Goal: Information Seeking & Learning: Compare options

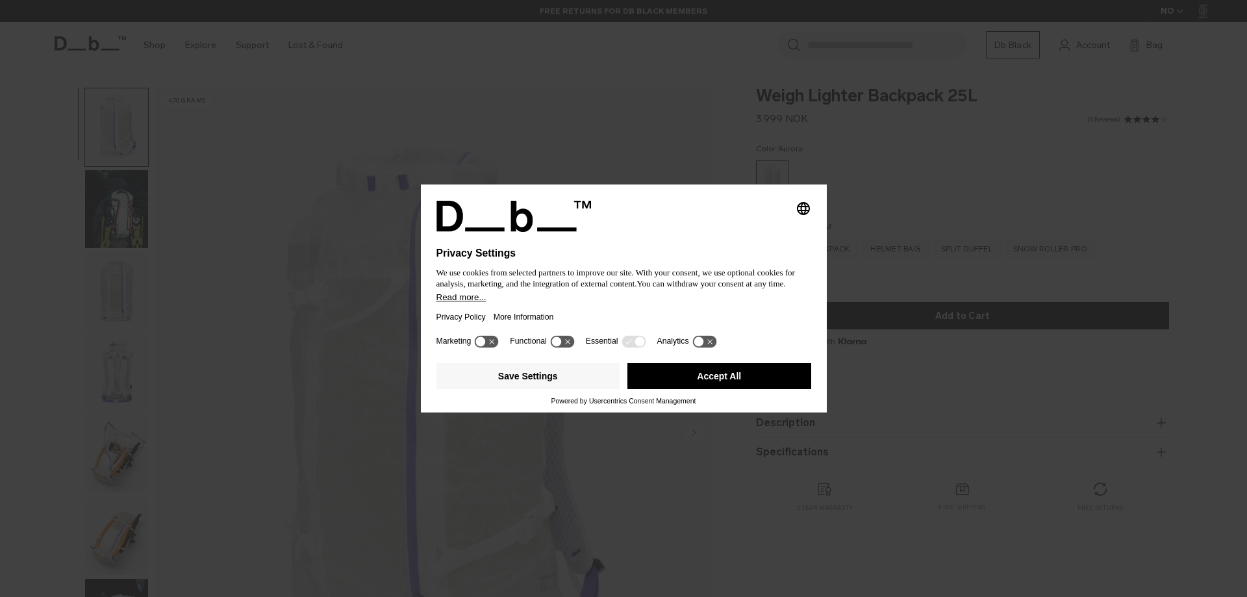
click at [707, 381] on button "Accept All" at bounding box center [719, 376] width 184 height 26
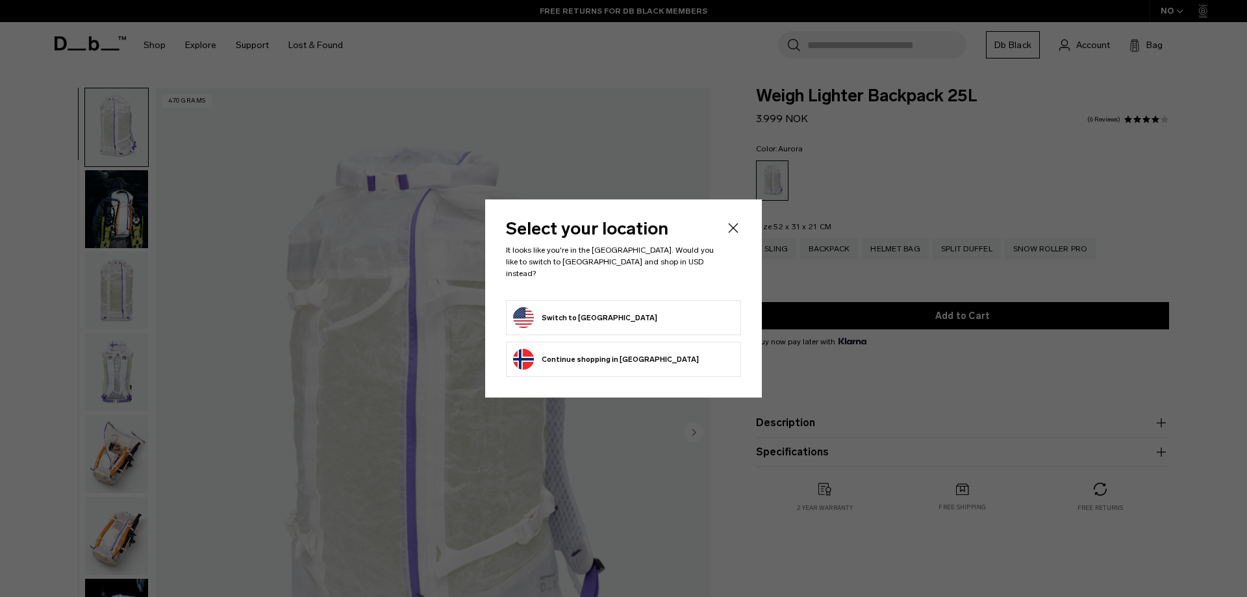
click at [708, 321] on form "Switch to United States" at bounding box center [623, 317] width 221 height 21
click at [584, 317] on button "Switch to United States" at bounding box center [585, 317] width 144 height 21
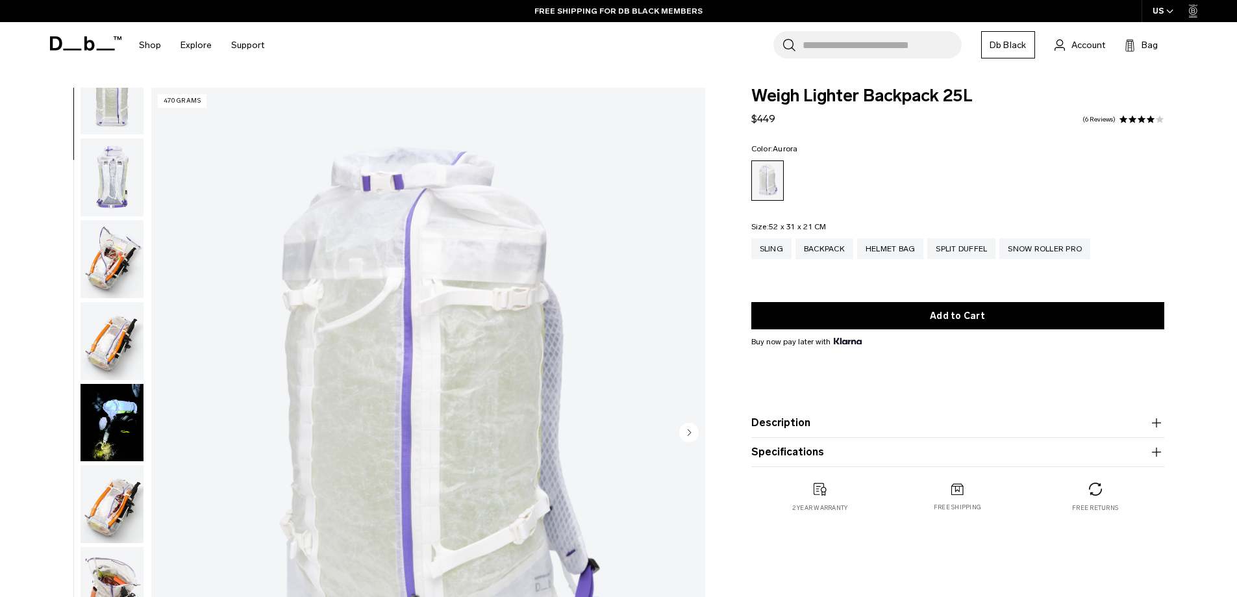
click at [120, 236] on img "button" at bounding box center [112, 259] width 63 height 78
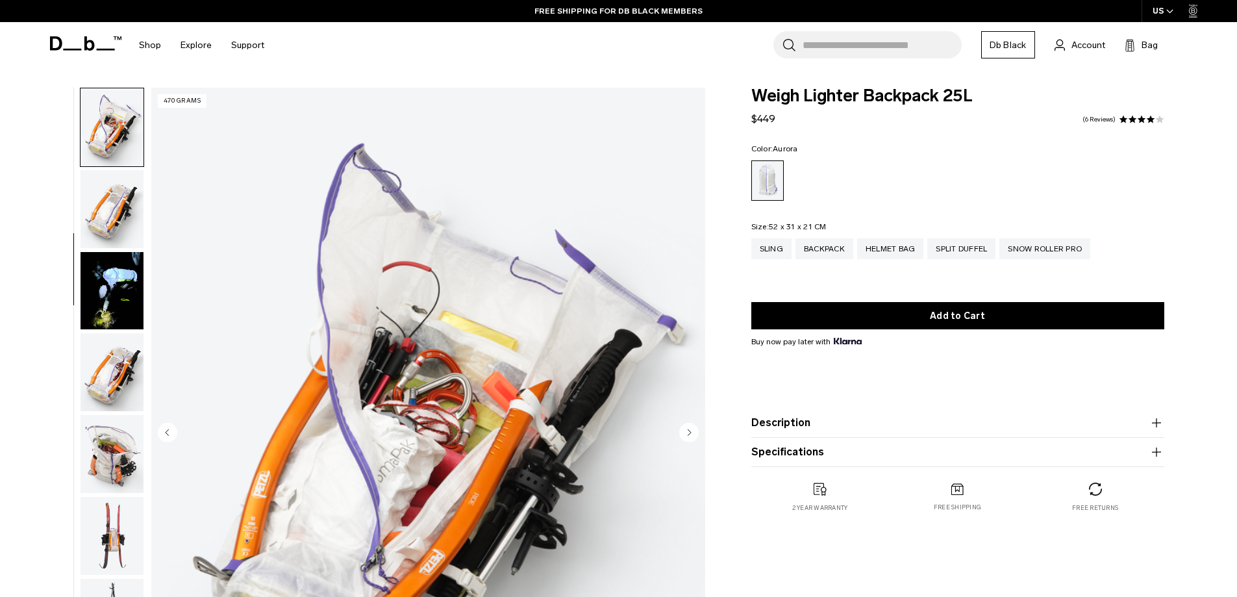
scroll to position [392, 0]
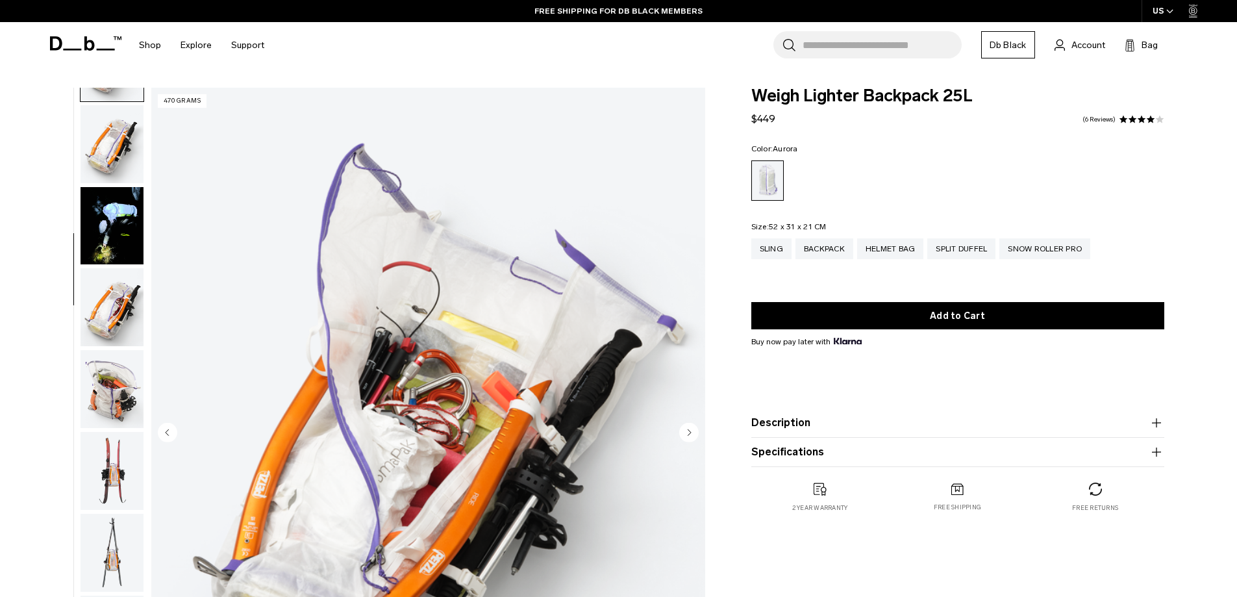
click at [108, 321] on img "button" at bounding box center [112, 307] width 63 height 78
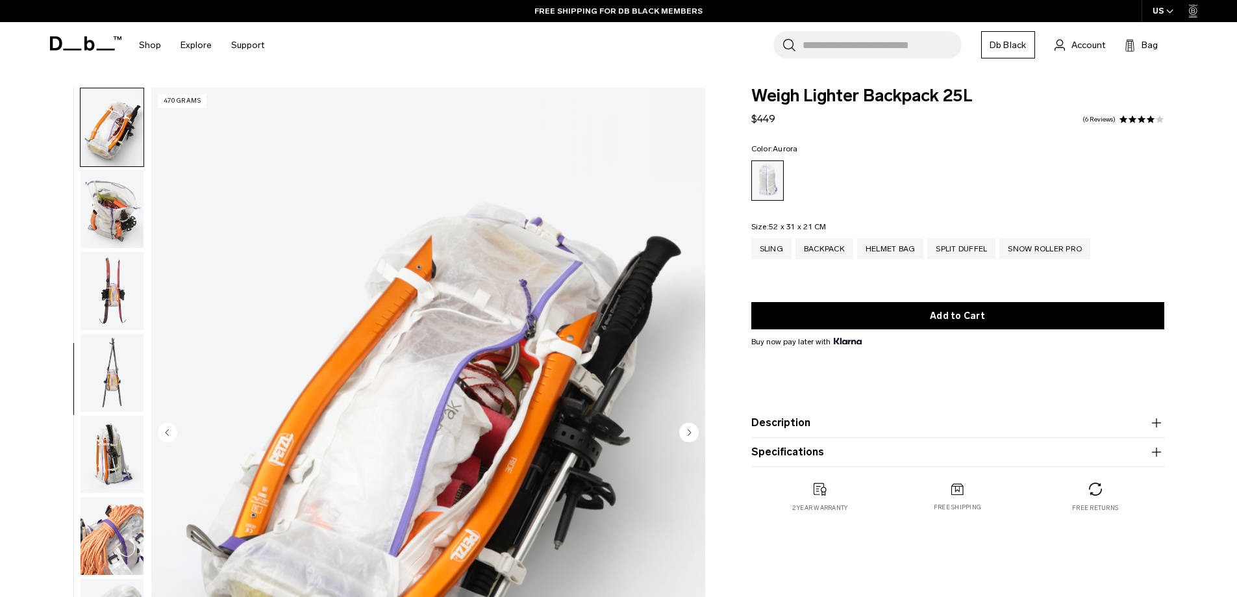
scroll to position [195, 0]
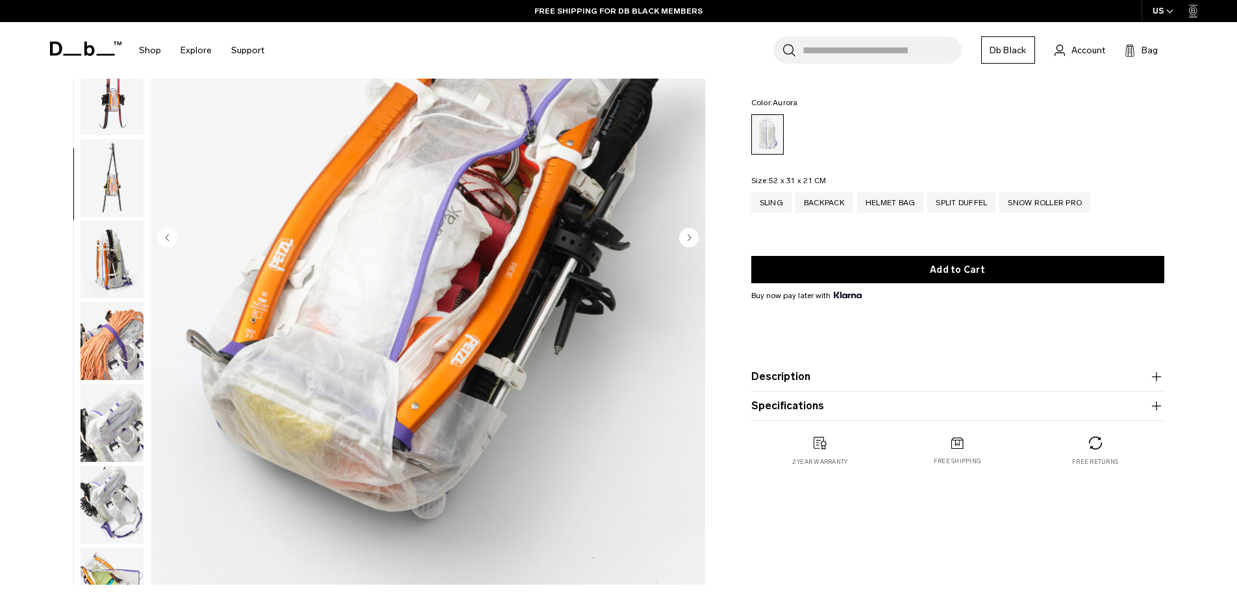
click at [116, 421] on img "button" at bounding box center [112, 423] width 63 height 78
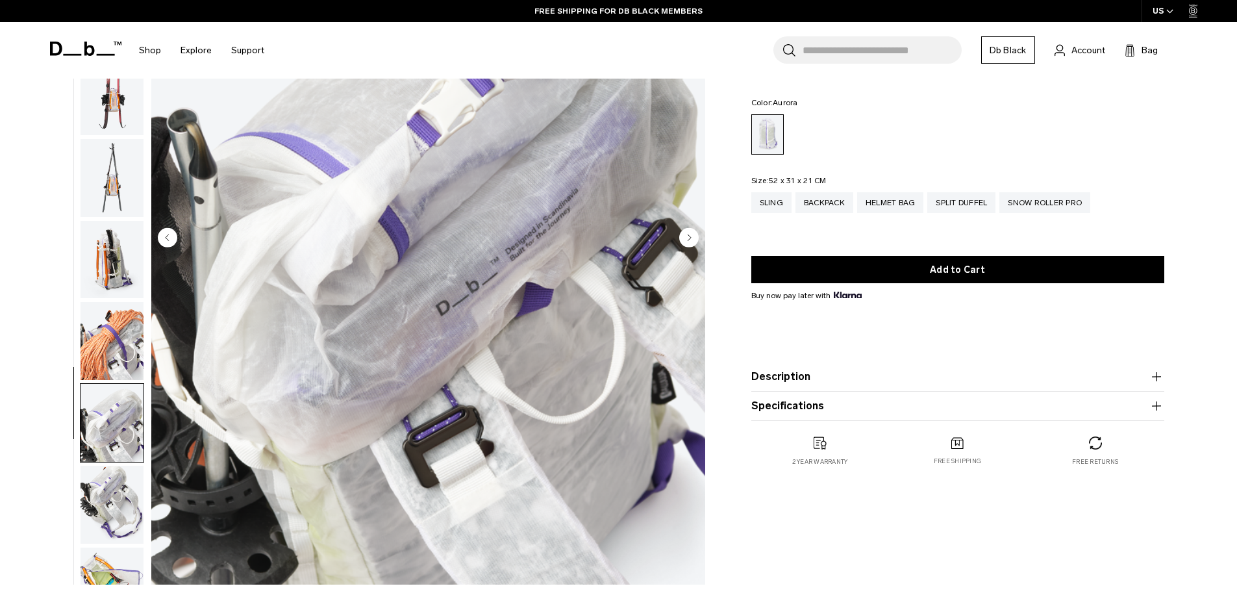
scroll to position [776, 0]
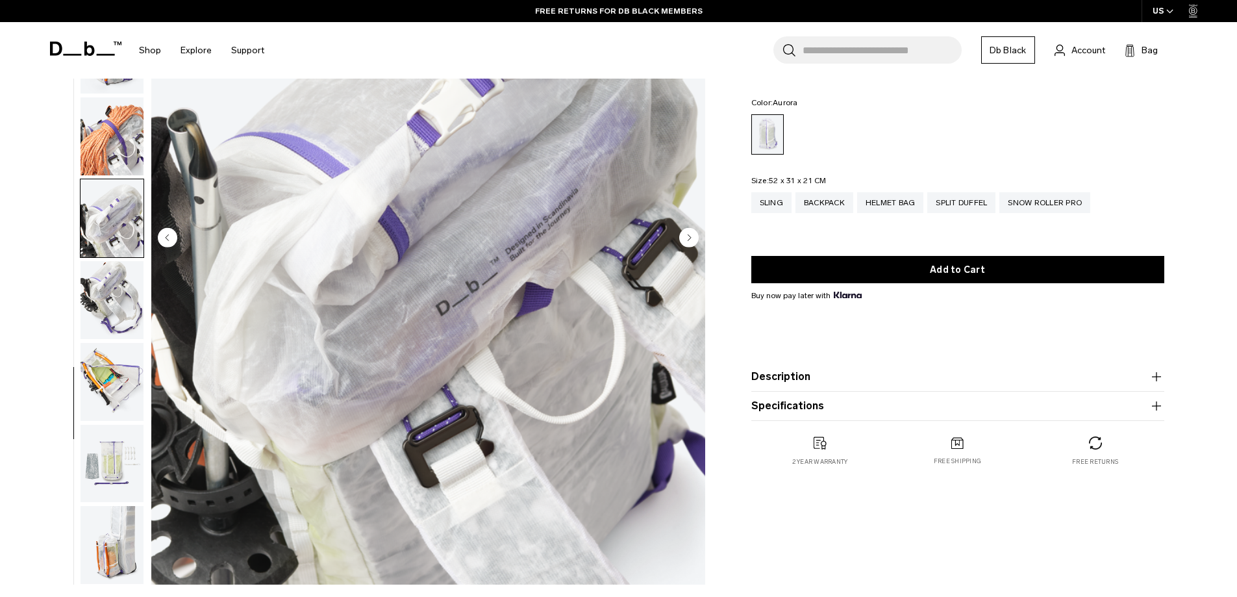
click at [124, 465] on img "button" at bounding box center [112, 464] width 63 height 78
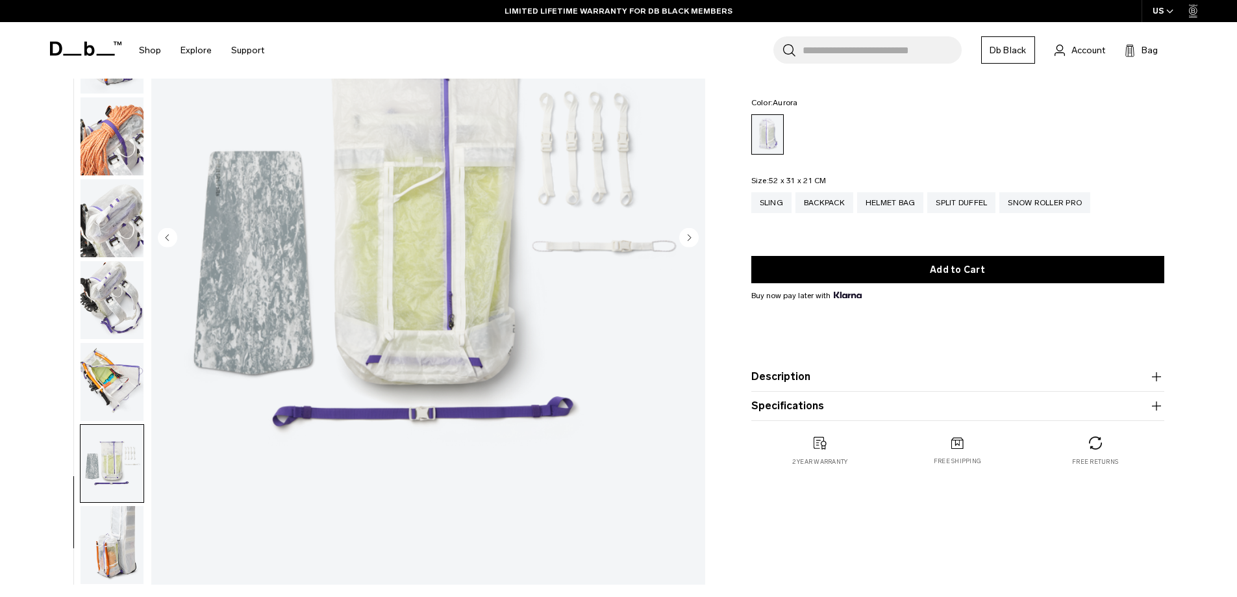
click at [86, 546] on img "button" at bounding box center [112, 545] width 63 height 78
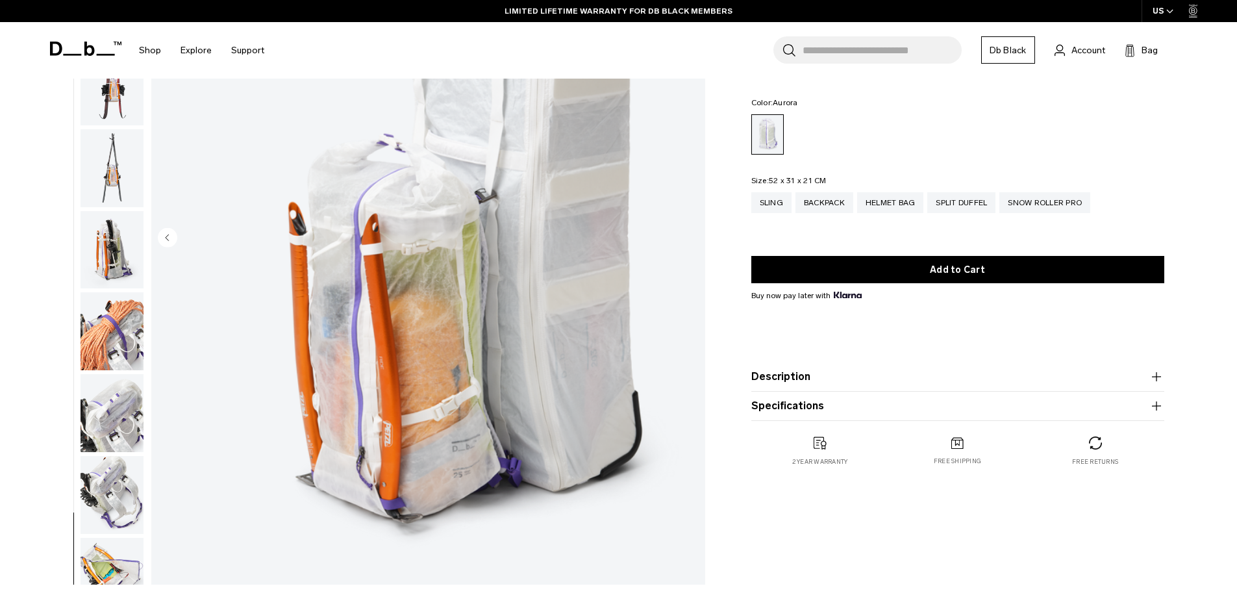
scroll to position [516, 0]
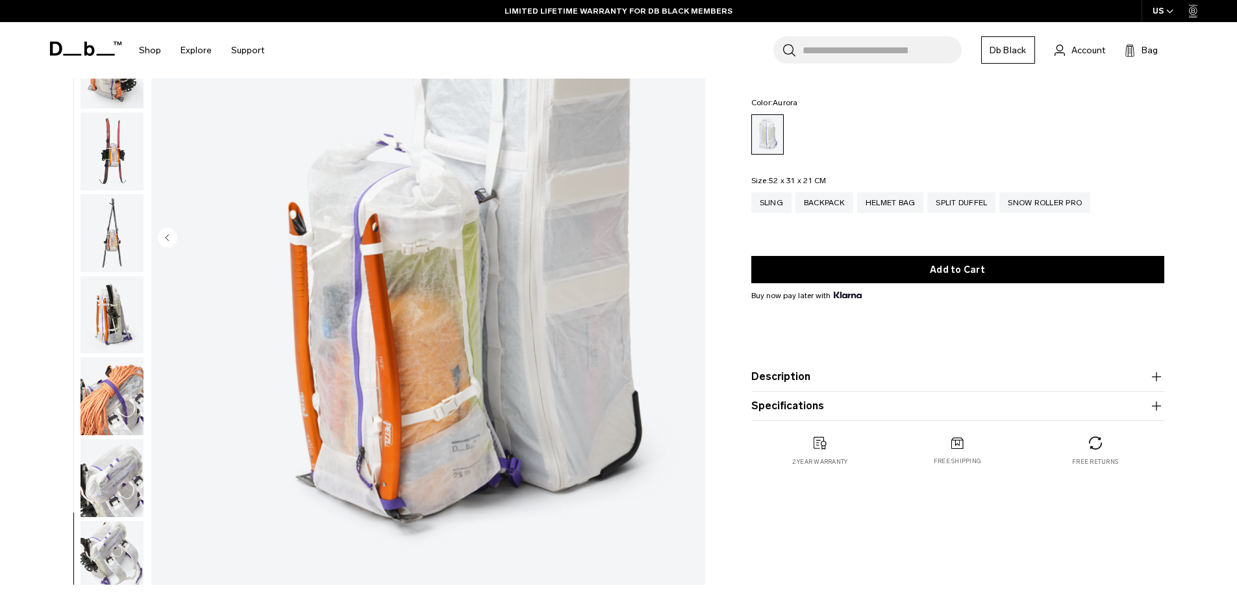
click at [113, 231] on img "button" at bounding box center [112, 233] width 63 height 78
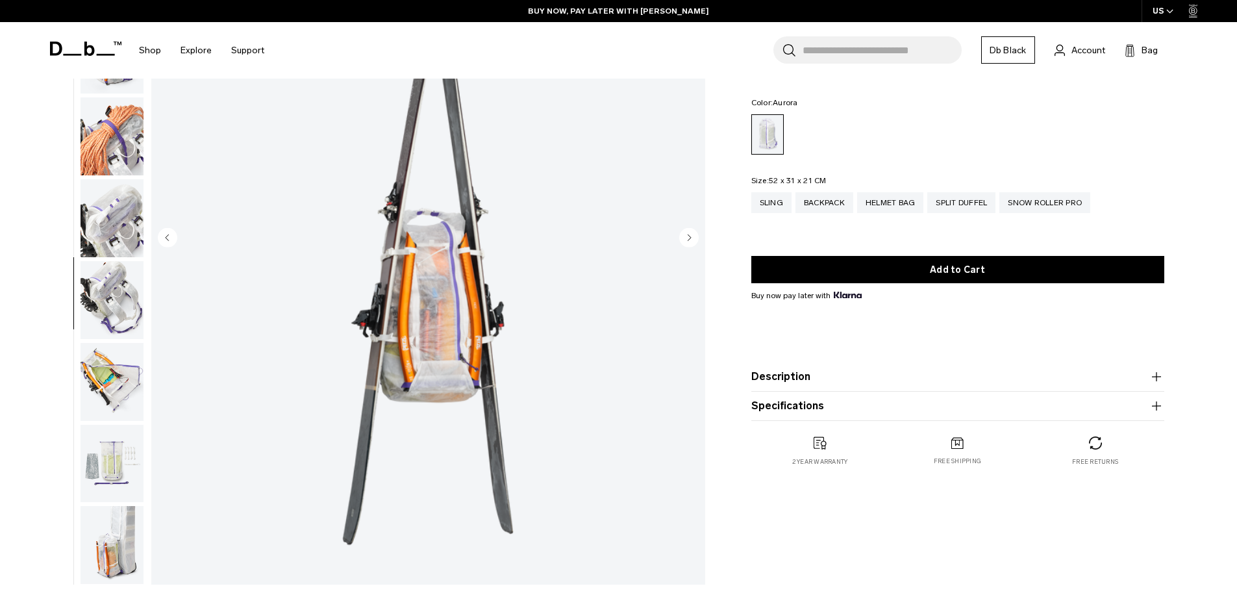
scroll to position [520, 0]
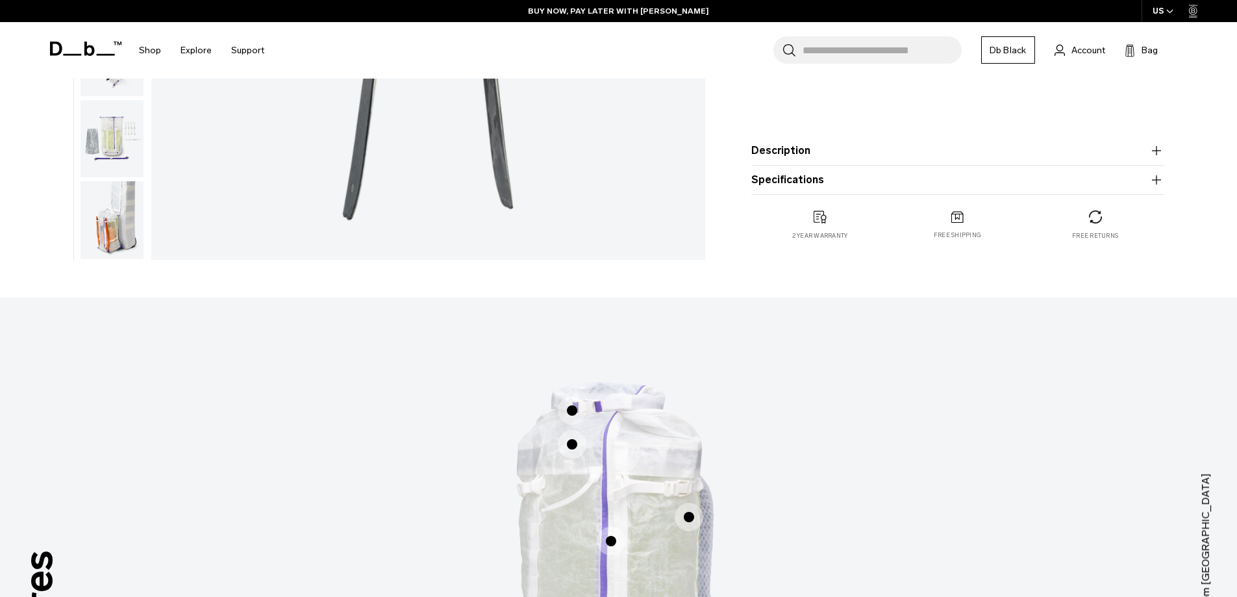
click at [871, 158] on button "Description" at bounding box center [957, 151] width 413 height 16
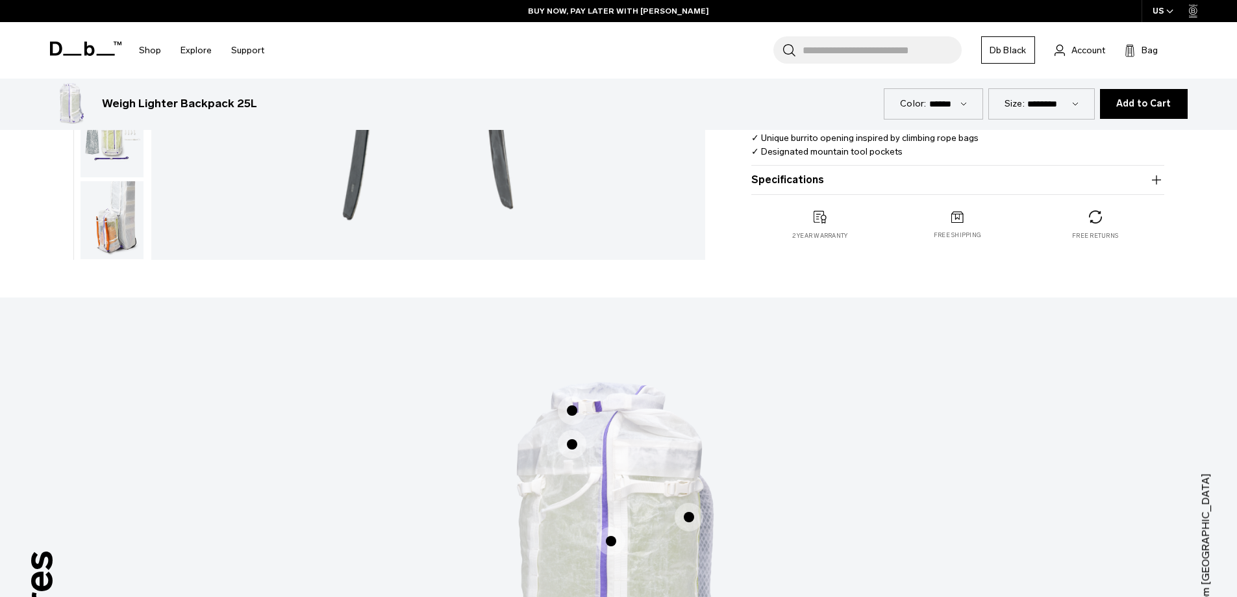
scroll to position [325, 0]
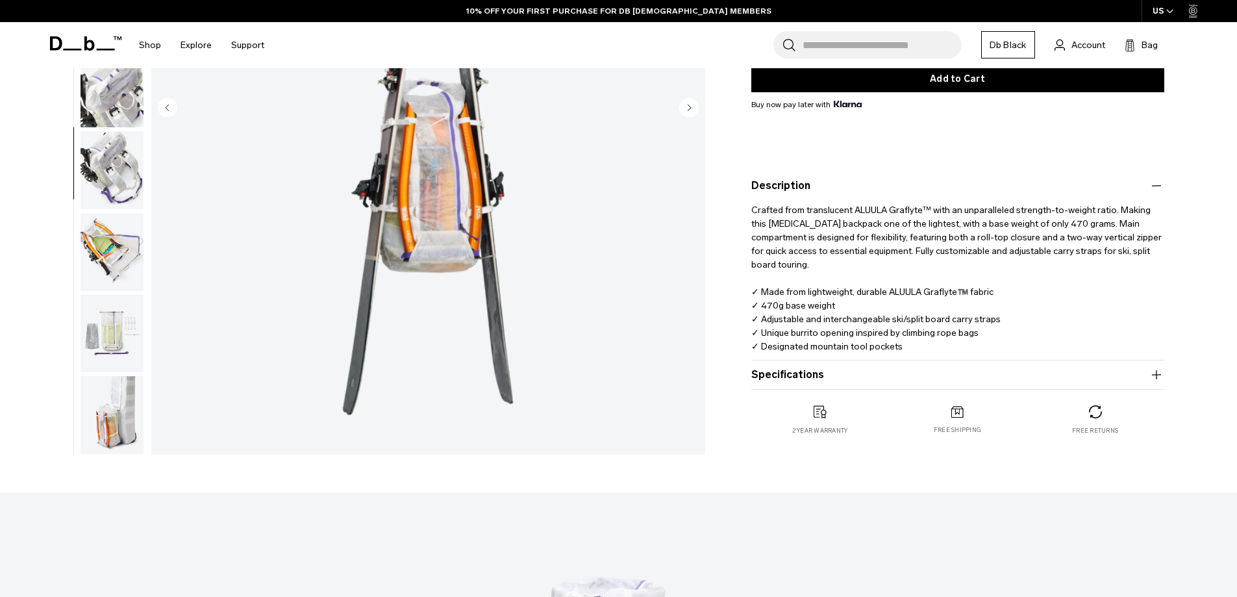
click at [901, 368] on button "Specifications" at bounding box center [957, 375] width 413 height 16
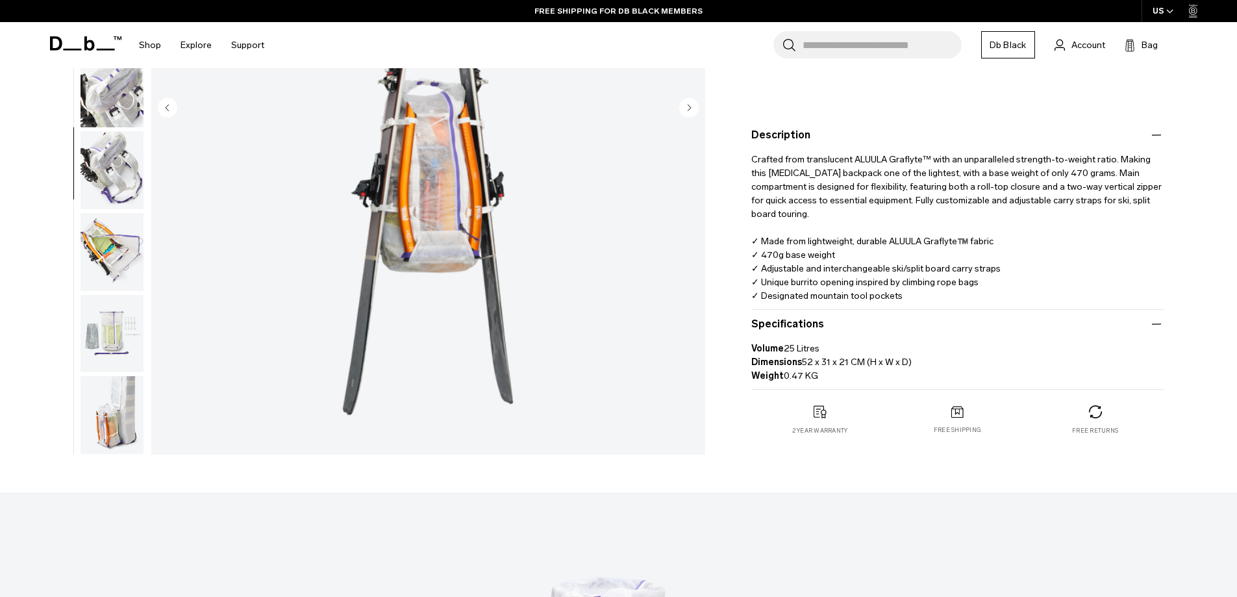
click at [106, 419] on img "button" at bounding box center [112, 415] width 63 height 78
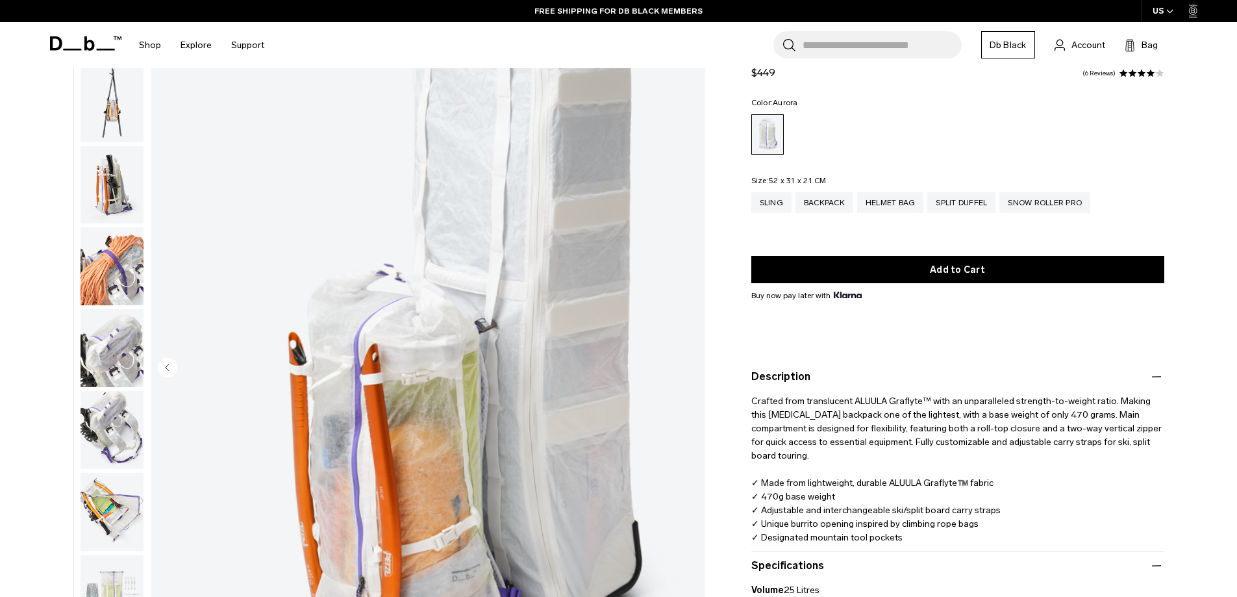
scroll to position [0, 0]
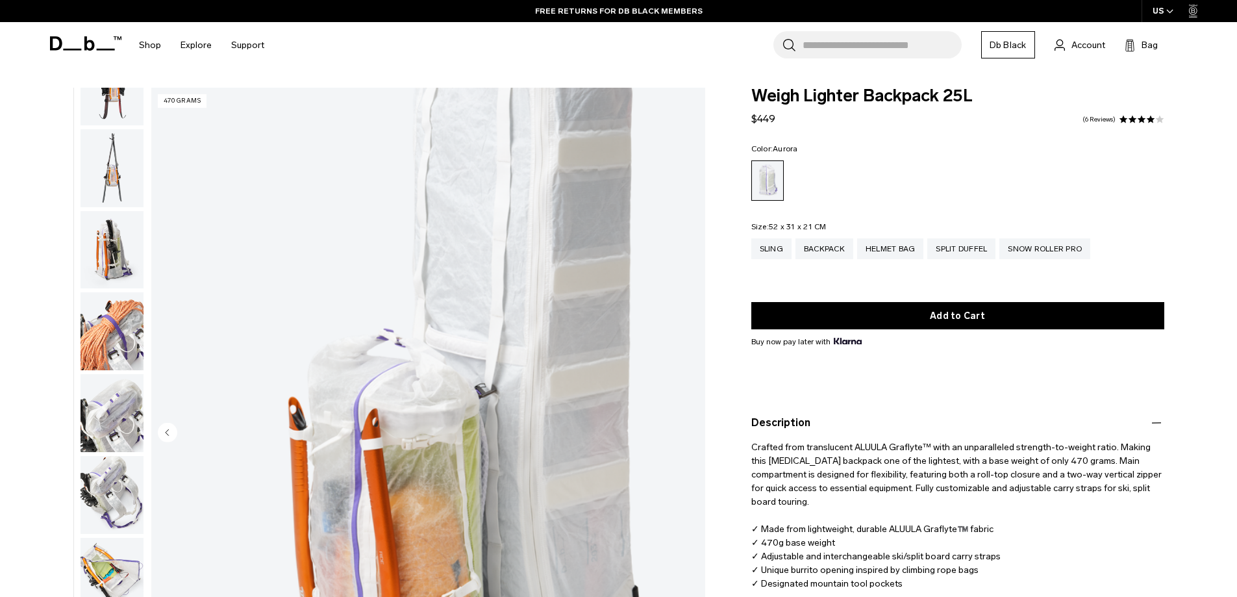
click at [124, 421] on img "button" at bounding box center [112, 413] width 63 height 78
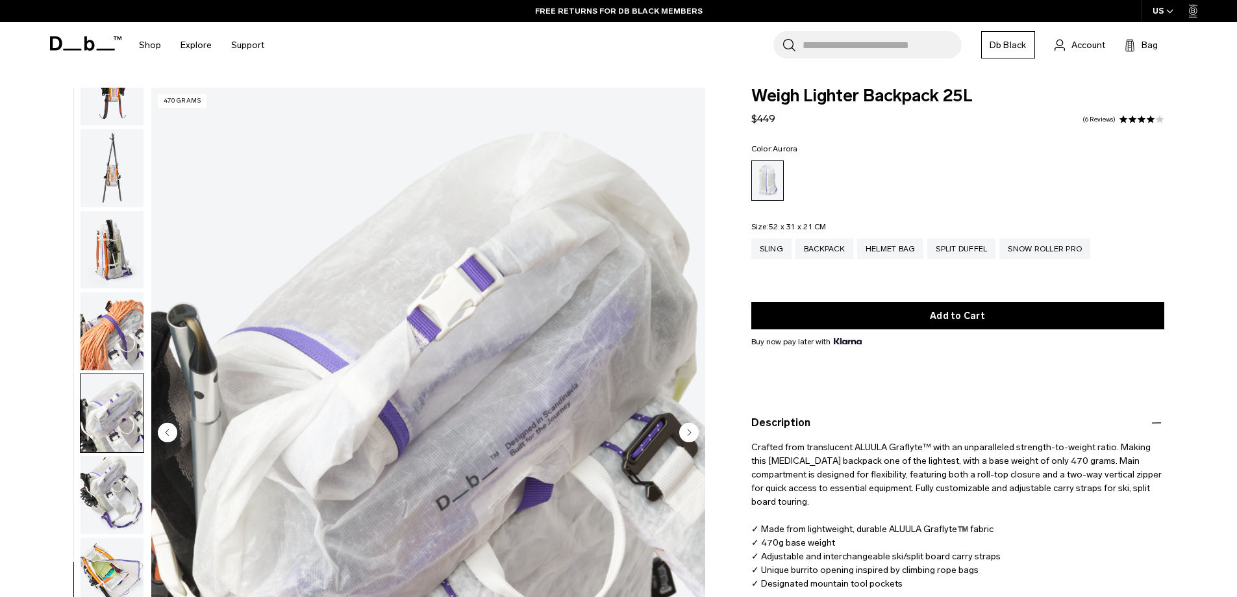
click at [114, 483] on img "button" at bounding box center [112, 495] width 63 height 78
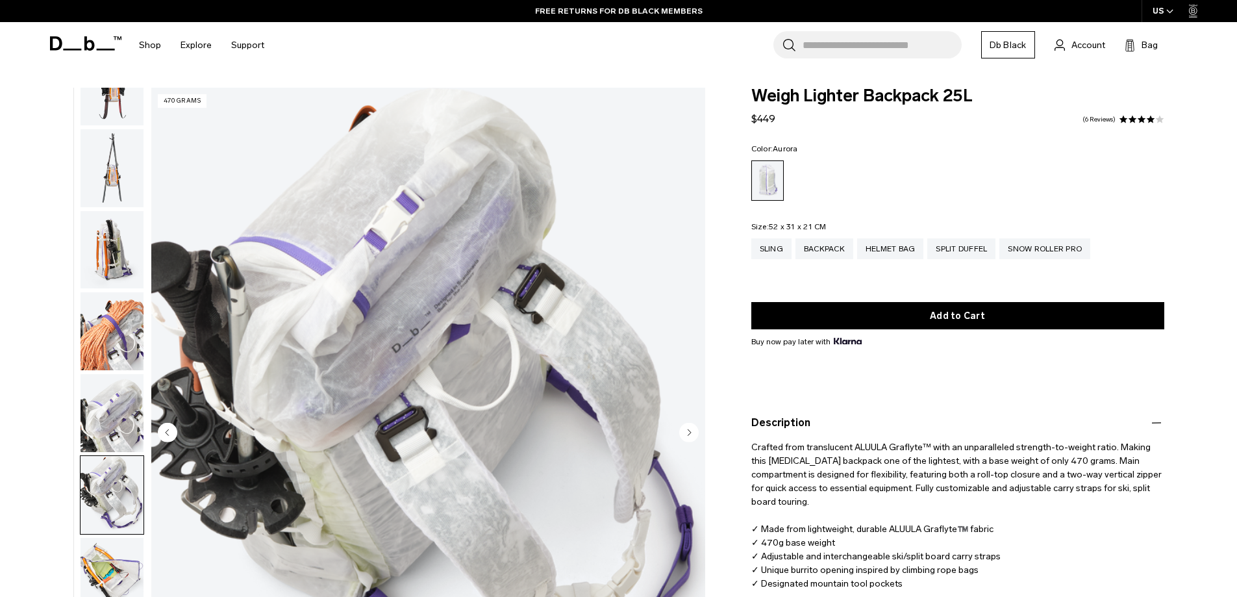
click at [125, 312] on img "button" at bounding box center [112, 331] width 63 height 78
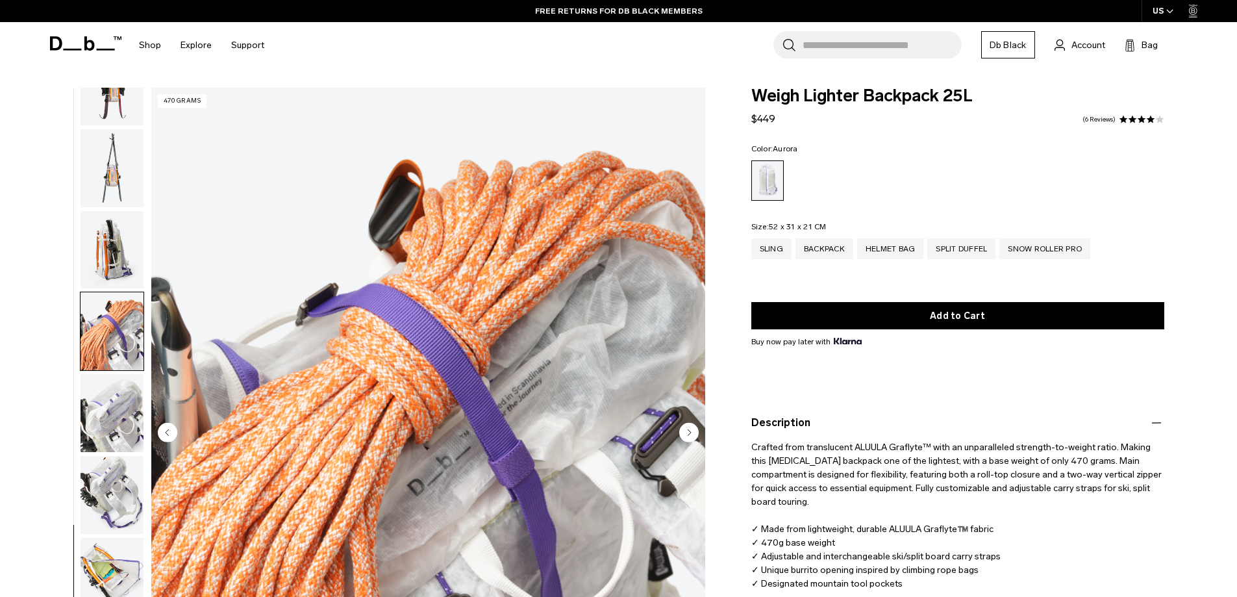
click at [107, 245] on img "button" at bounding box center [112, 250] width 63 height 78
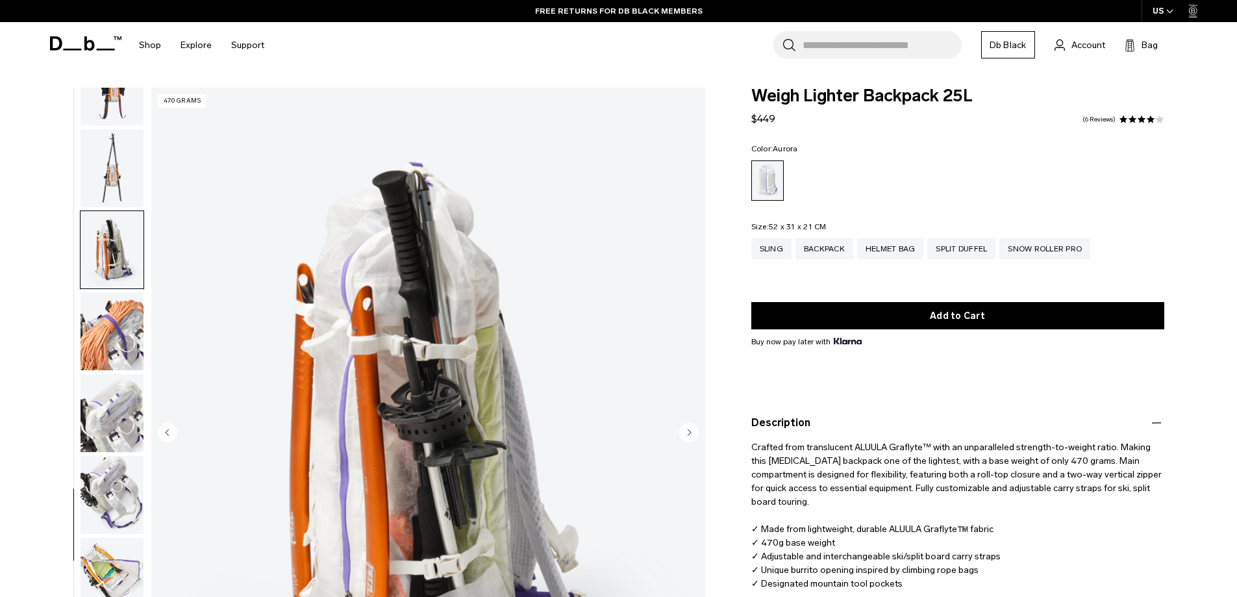
click at [118, 190] on img "button" at bounding box center [112, 168] width 63 height 78
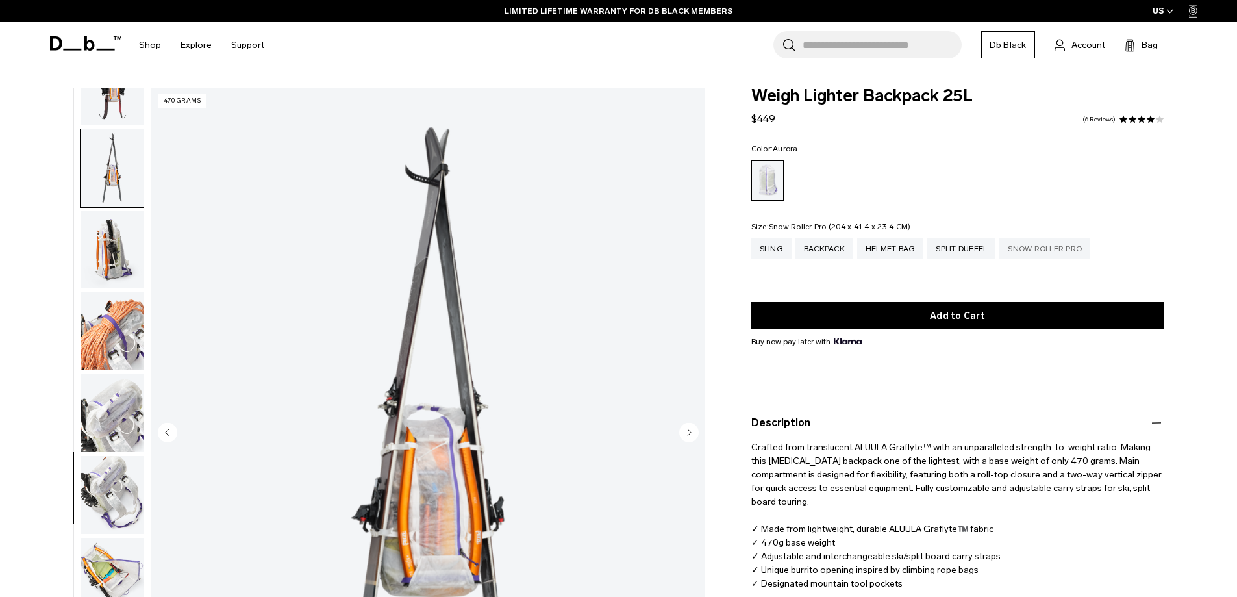
click at [1046, 249] on div "Snow Roller Pro" at bounding box center [1044, 248] width 91 height 21
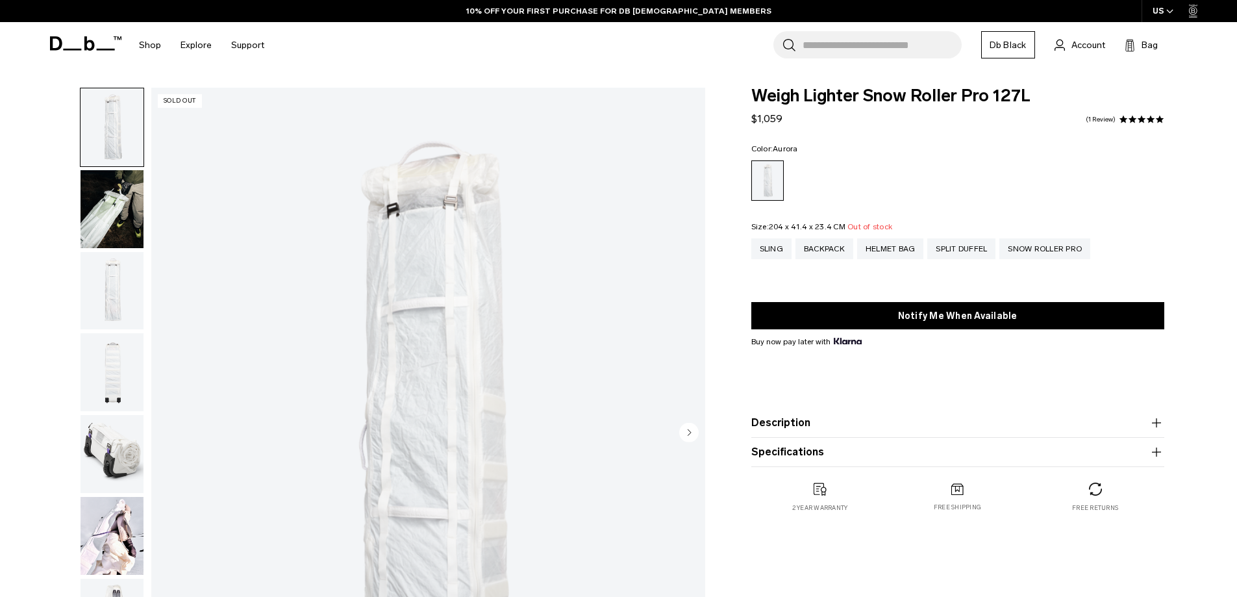
click at [123, 389] on img "button" at bounding box center [112, 372] width 63 height 78
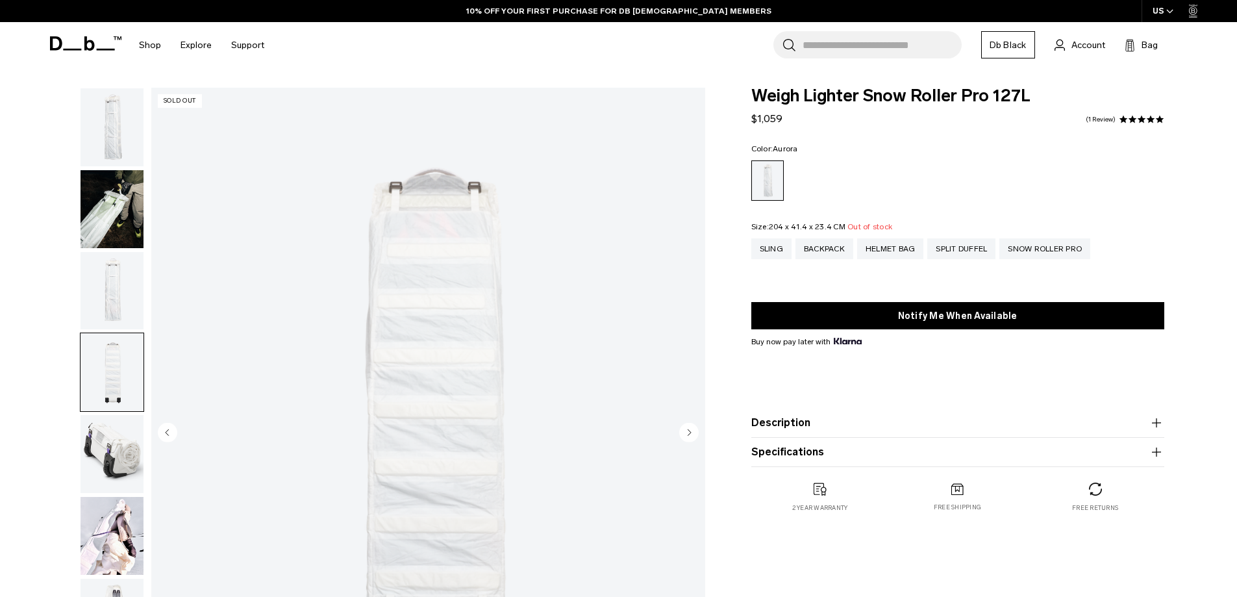
click at [116, 449] on img "button" at bounding box center [112, 454] width 63 height 78
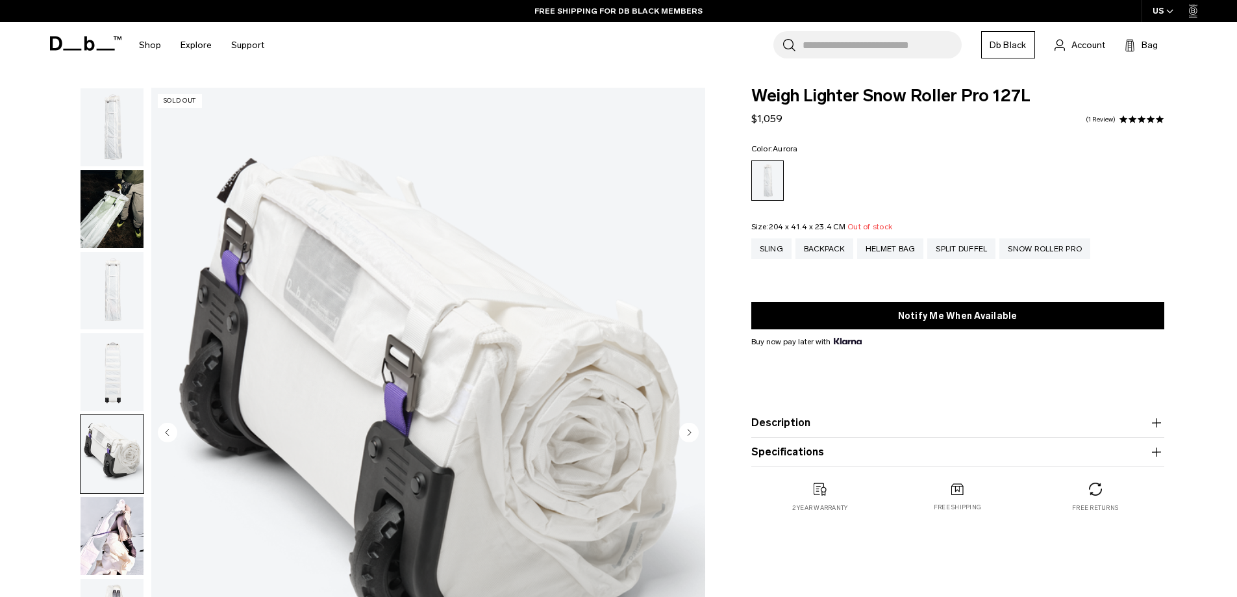
scroll to position [260, 0]
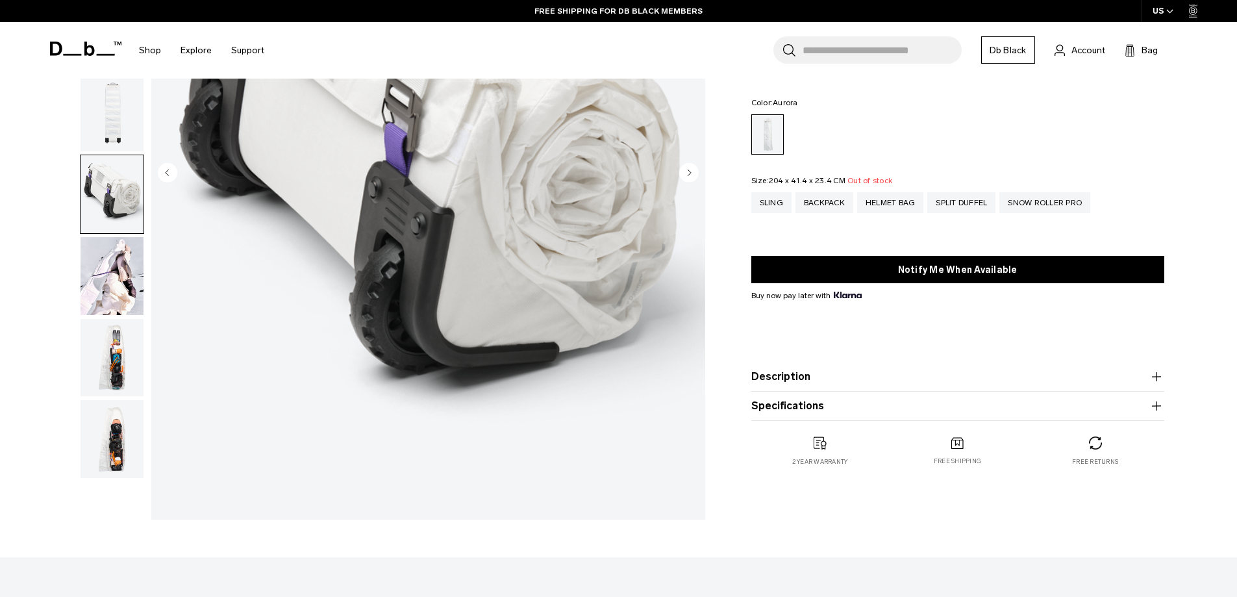
click at [101, 431] on img "button" at bounding box center [112, 439] width 63 height 78
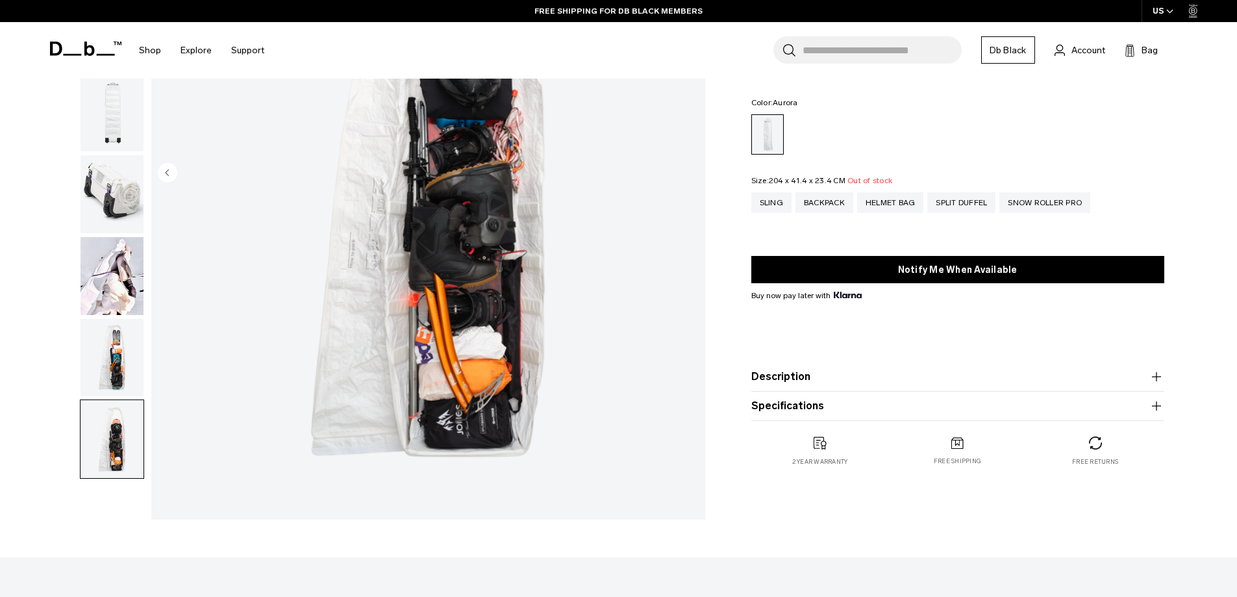
scroll to position [0, 0]
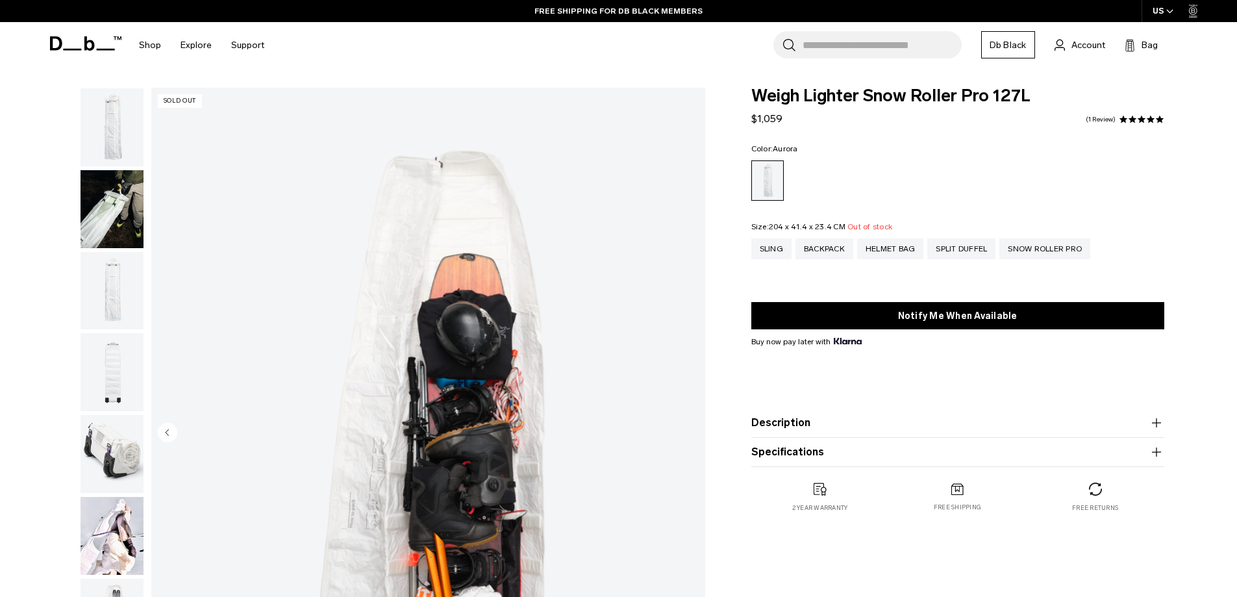
click at [122, 451] on img "button" at bounding box center [112, 454] width 63 height 78
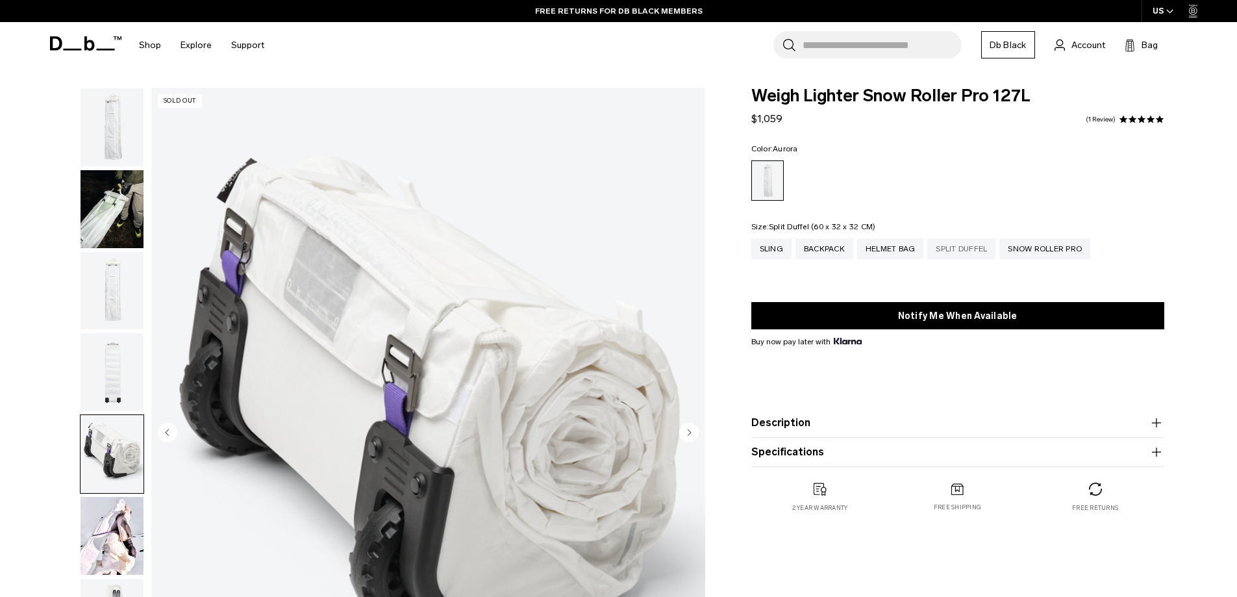
click at [957, 246] on div "Split Duffel" at bounding box center [961, 248] width 68 height 21
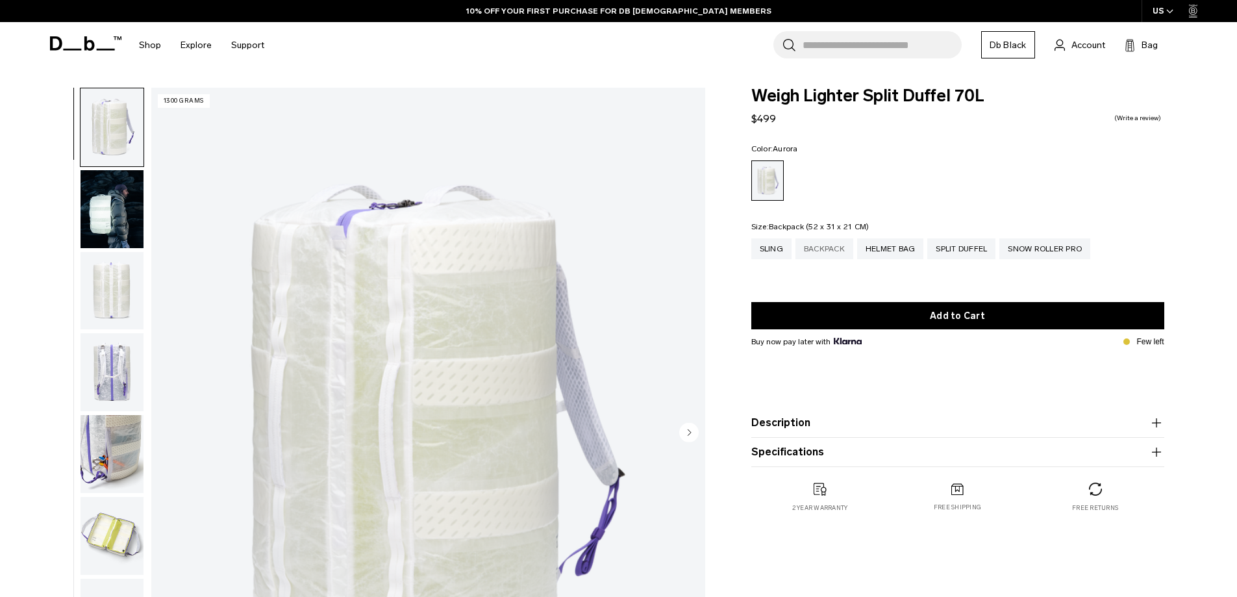
click at [817, 248] on div "Backpack" at bounding box center [825, 248] width 58 height 21
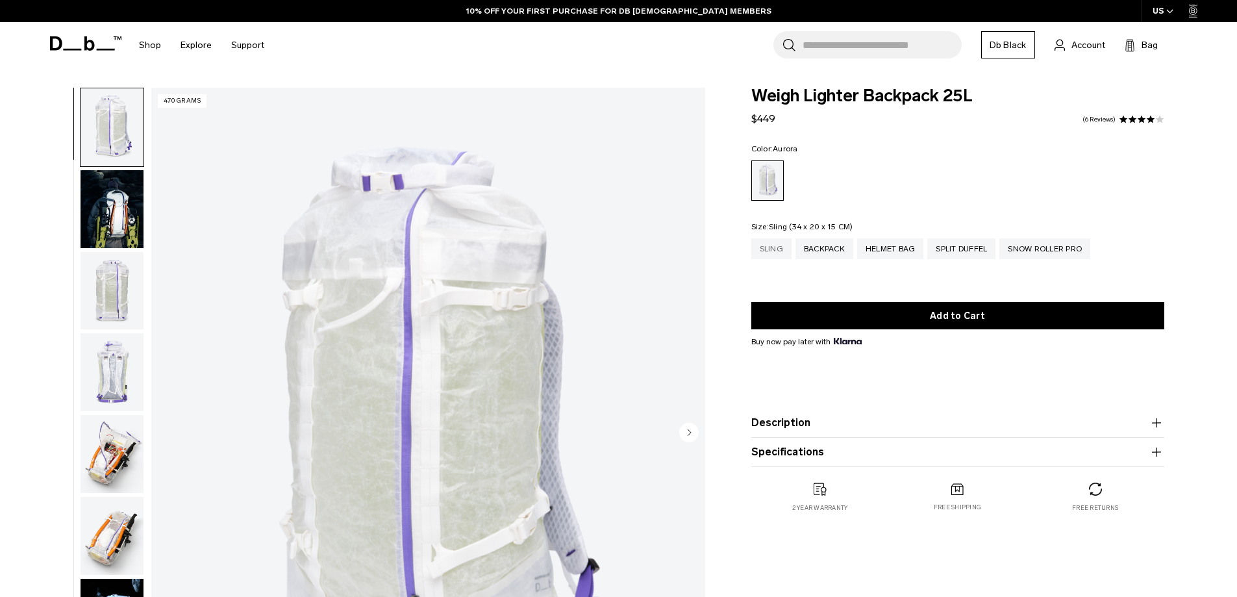
click at [783, 245] on div "Sling" at bounding box center [771, 248] width 40 height 21
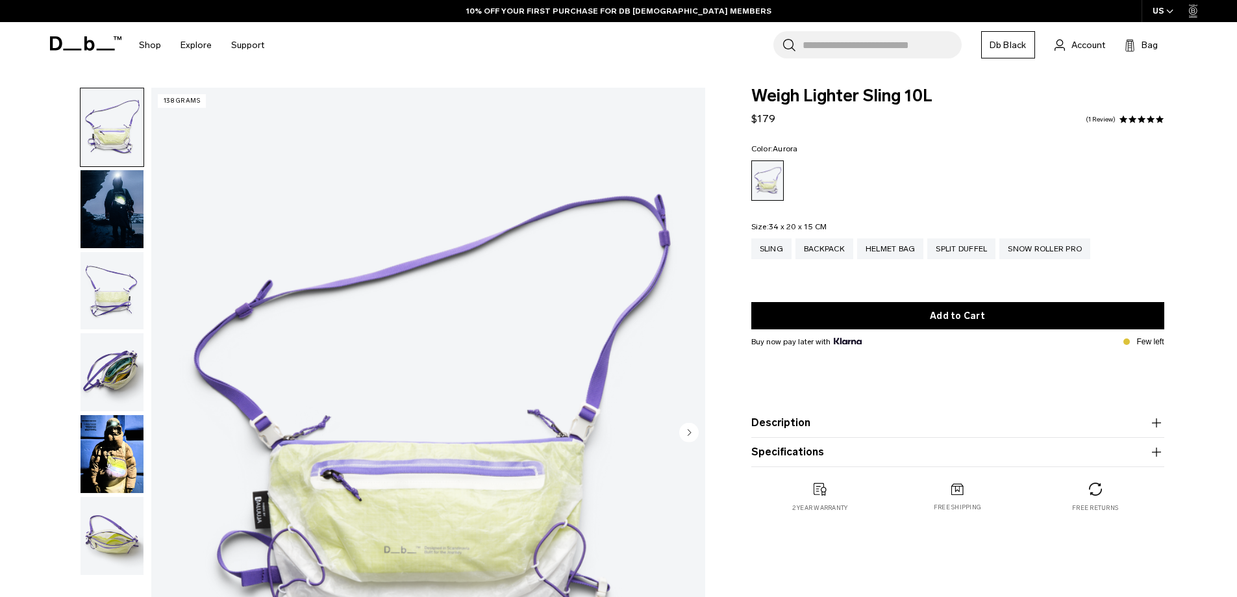
click at [125, 205] on img "button" at bounding box center [112, 209] width 63 height 78
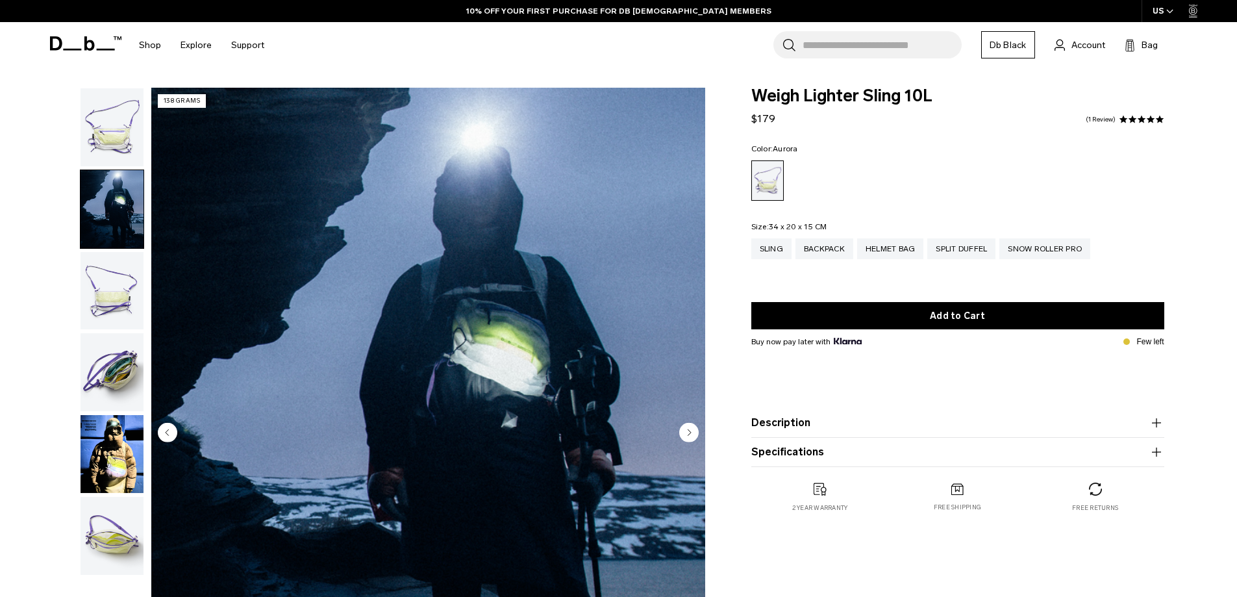
click at [123, 129] on img "button" at bounding box center [112, 127] width 63 height 78
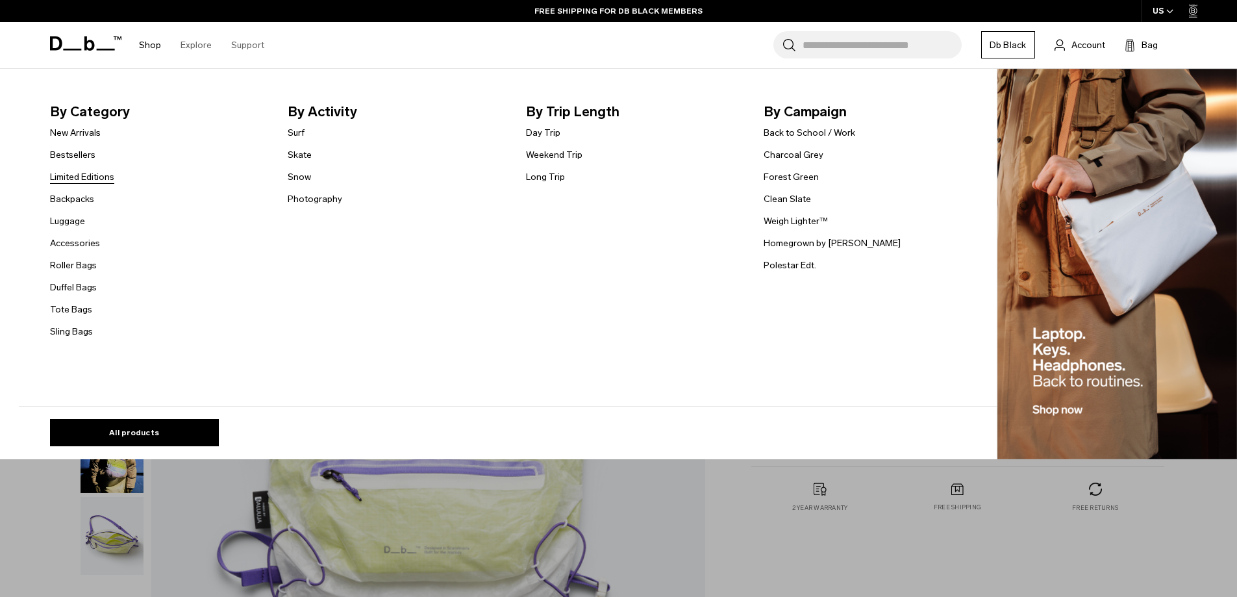
click at [82, 181] on link "Limited Editions" at bounding box center [82, 177] width 64 height 14
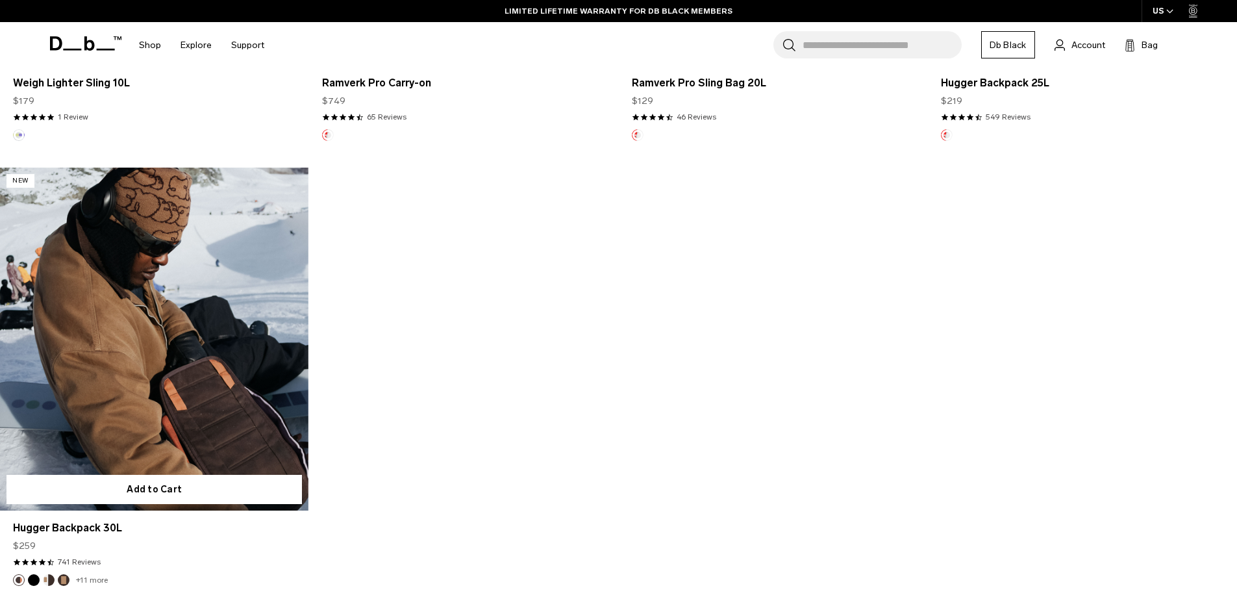
scroll to position [1039, 0]
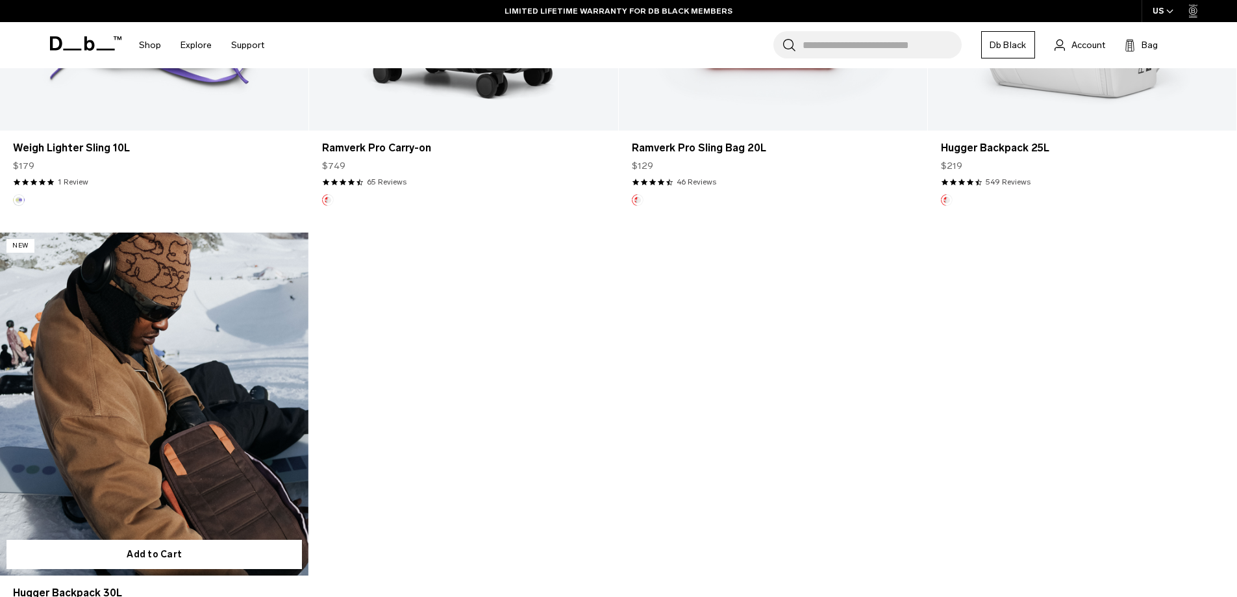
click at [225, 403] on link "Hugger Backpack 30L" at bounding box center [154, 403] width 308 height 343
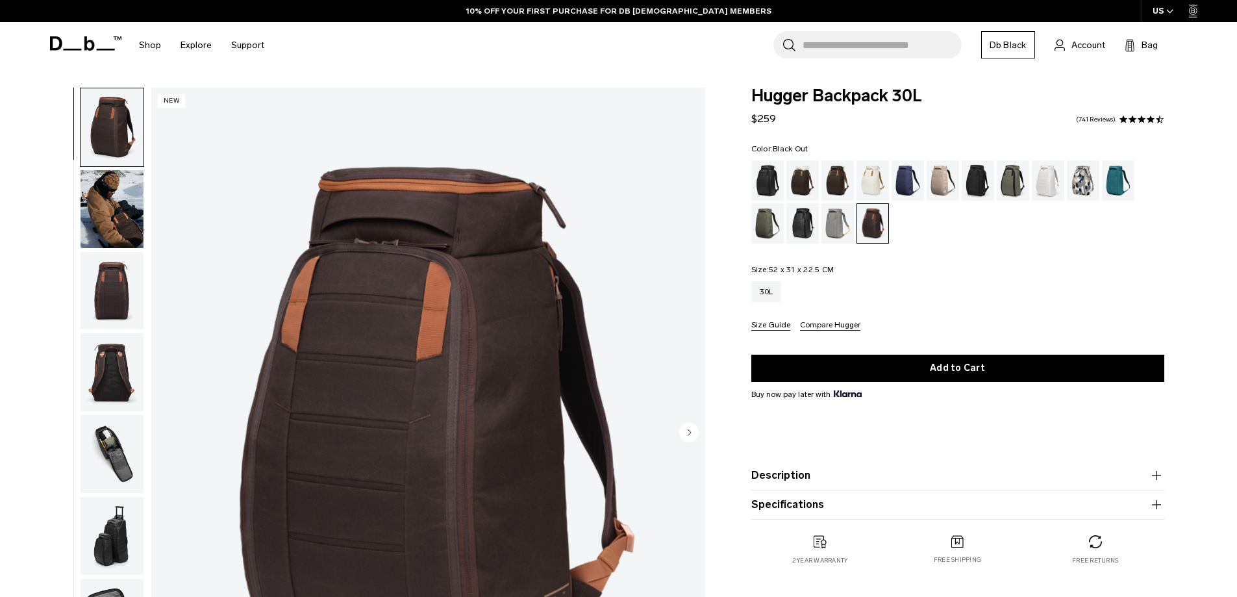
click at [772, 177] on div "Black Out" at bounding box center [767, 180] width 33 height 40
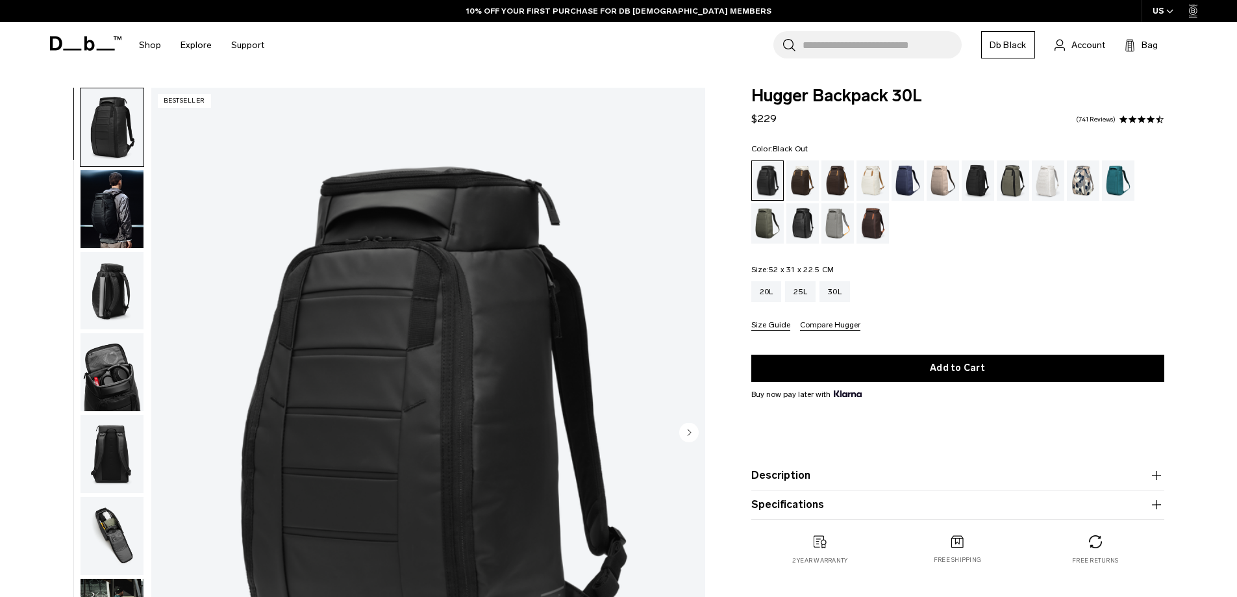
click at [95, 275] on img "button" at bounding box center [112, 291] width 63 height 78
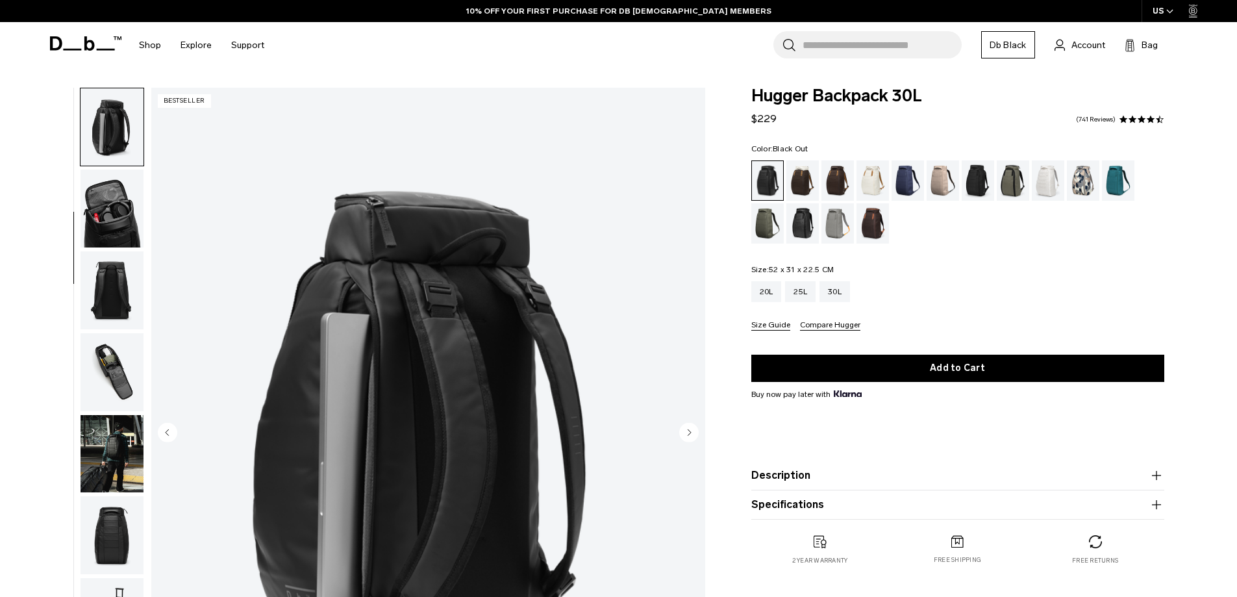
scroll to position [205, 0]
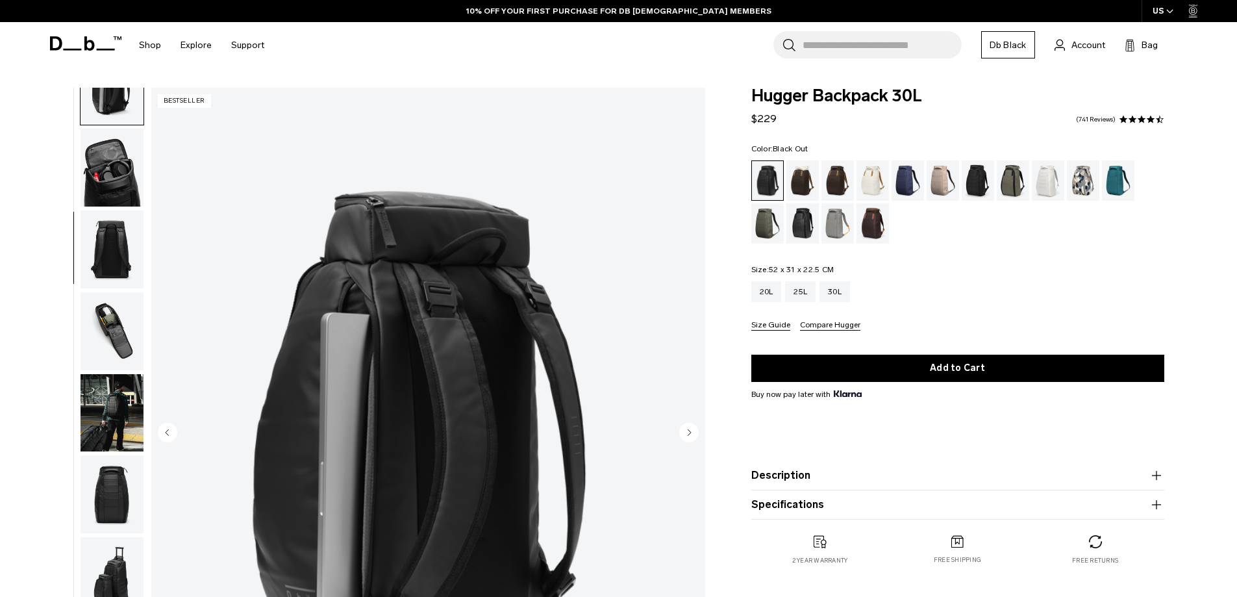
click at [111, 329] on img "button" at bounding box center [112, 331] width 63 height 78
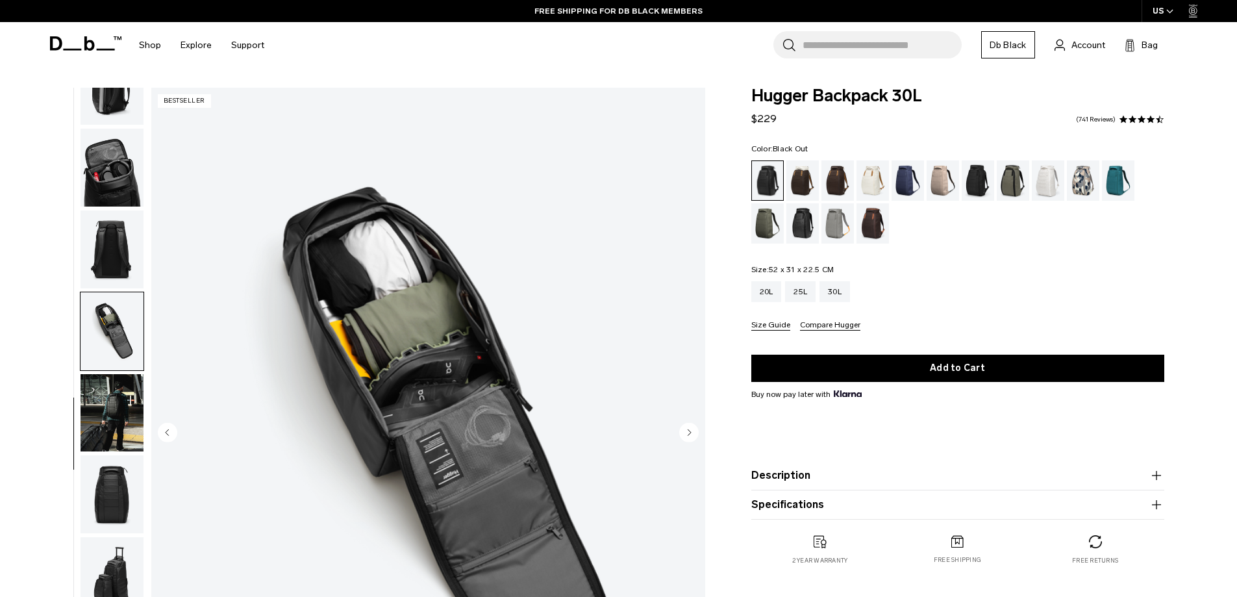
click at [84, 433] on img "button" at bounding box center [112, 413] width 63 height 78
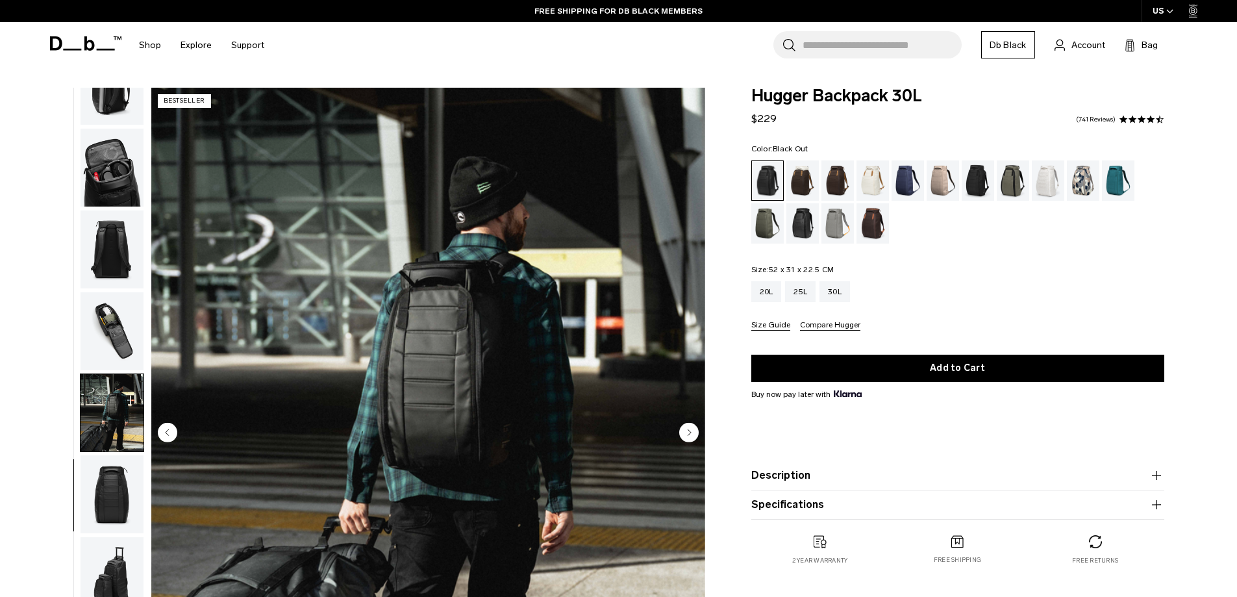
click at [93, 480] on img "button" at bounding box center [112, 494] width 63 height 78
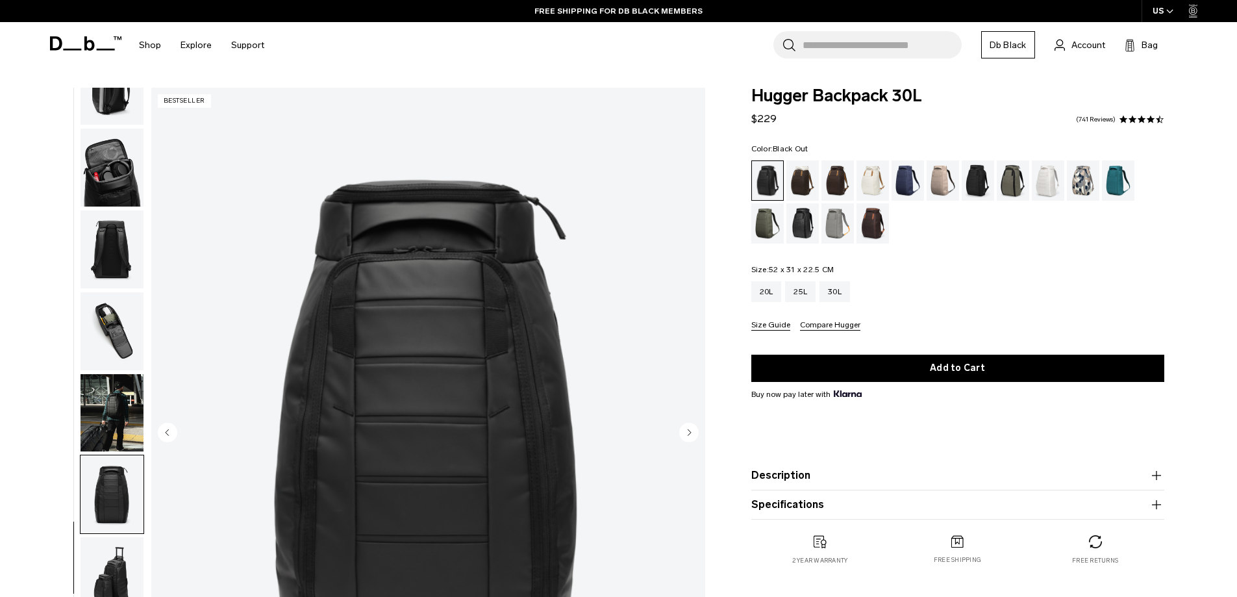
scroll to position [130, 0]
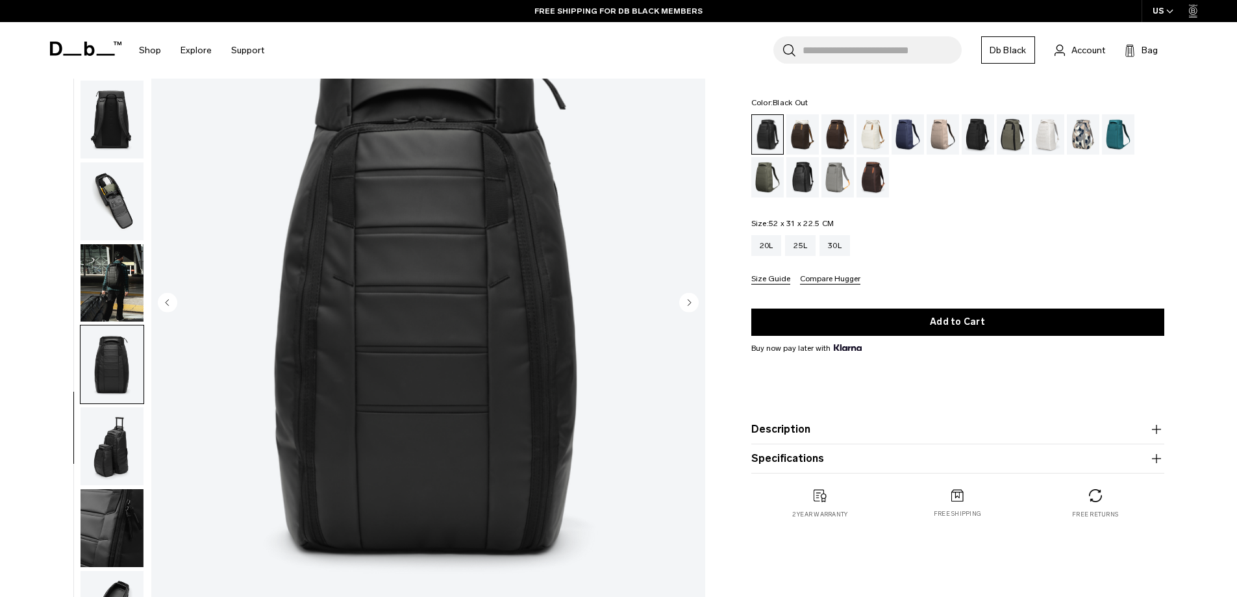
click at [107, 436] on img "button" at bounding box center [112, 446] width 63 height 78
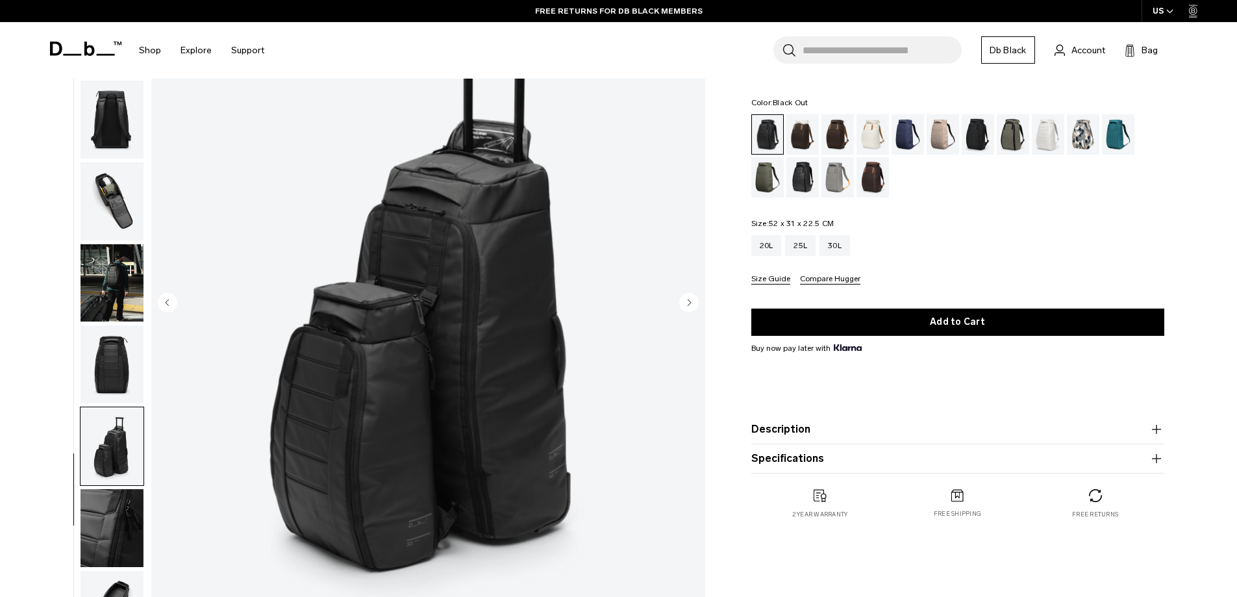
click at [116, 532] on img "button" at bounding box center [112, 528] width 63 height 78
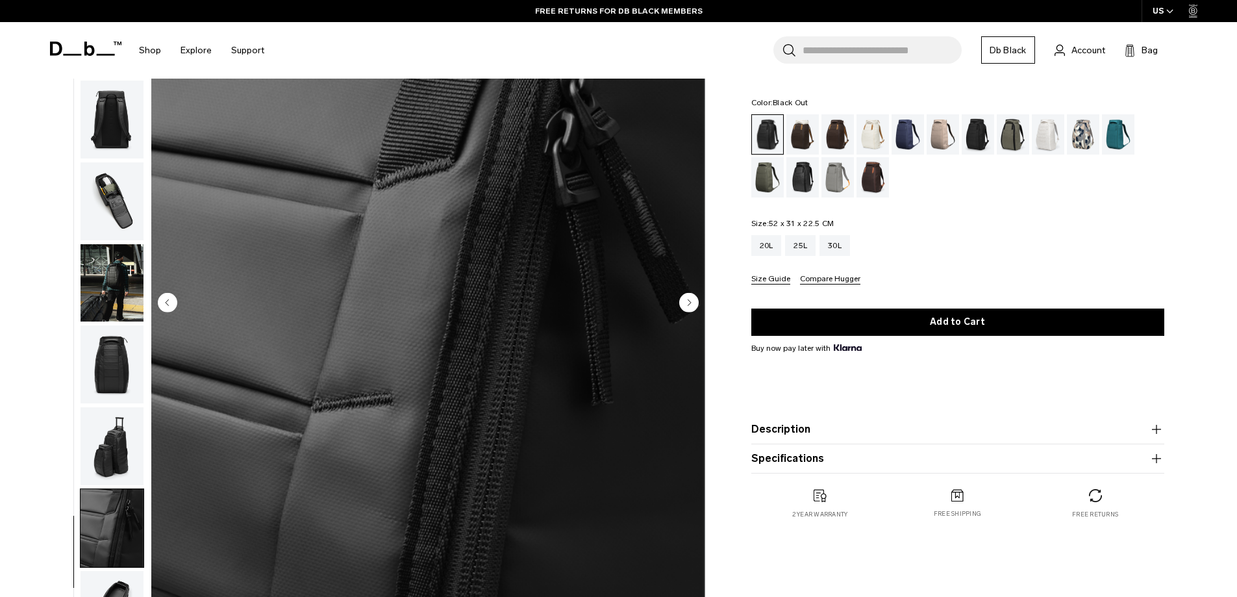
click at [103, 190] on img "button" at bounding box center [112, 201] width 63 height 78
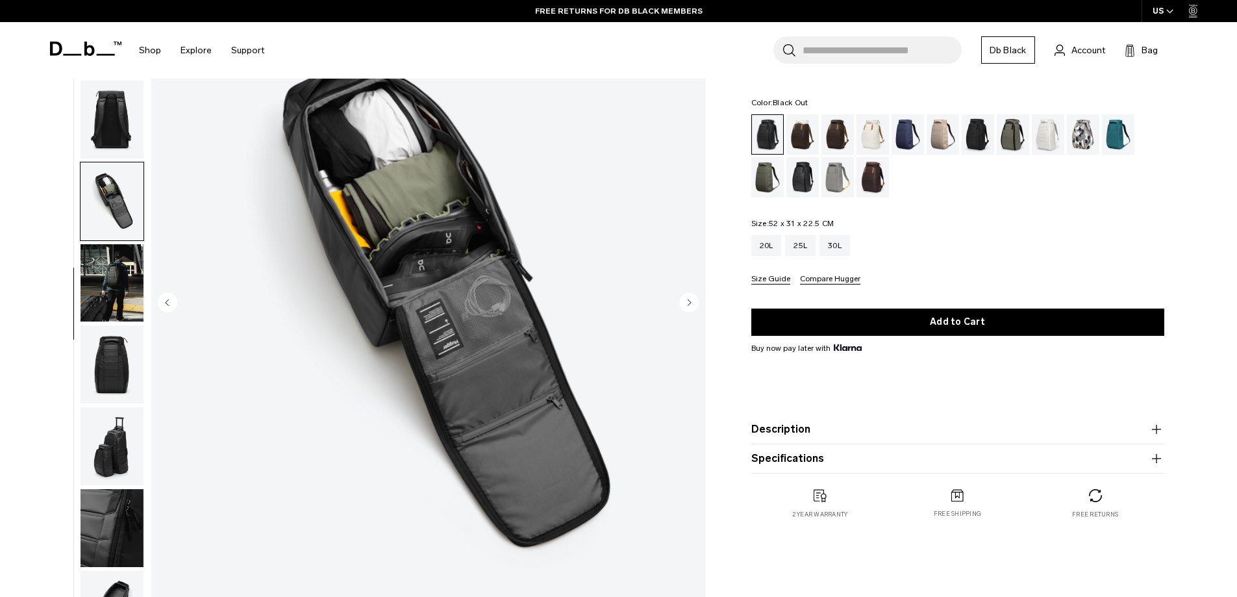
click at [117, 123] on img "button" at bounding box center [112, 120] width 63 height 78
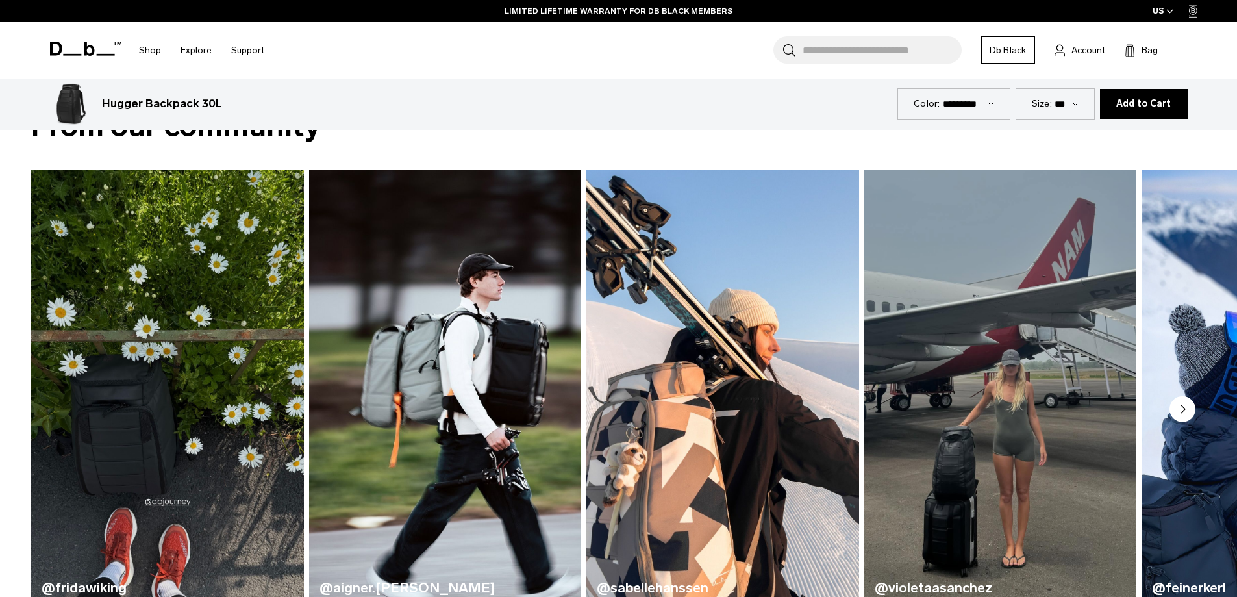
scroll to position [909, 0]
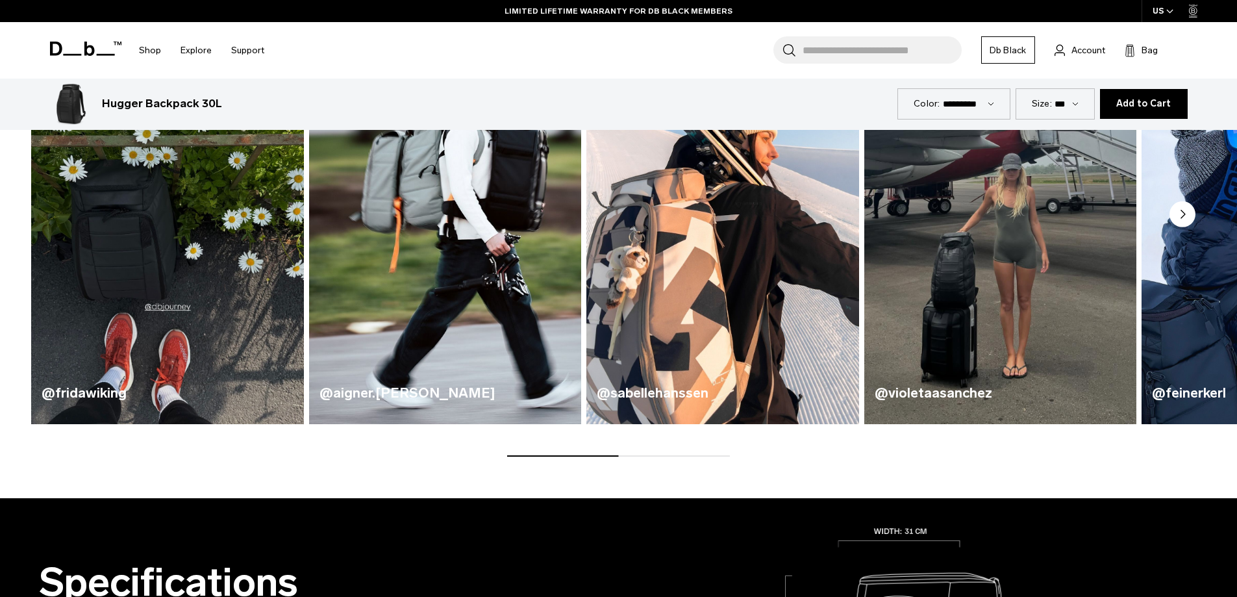
click at [1034, 281] on img "4 / 5" at bounding box center [1000, 199] width 281 height 463
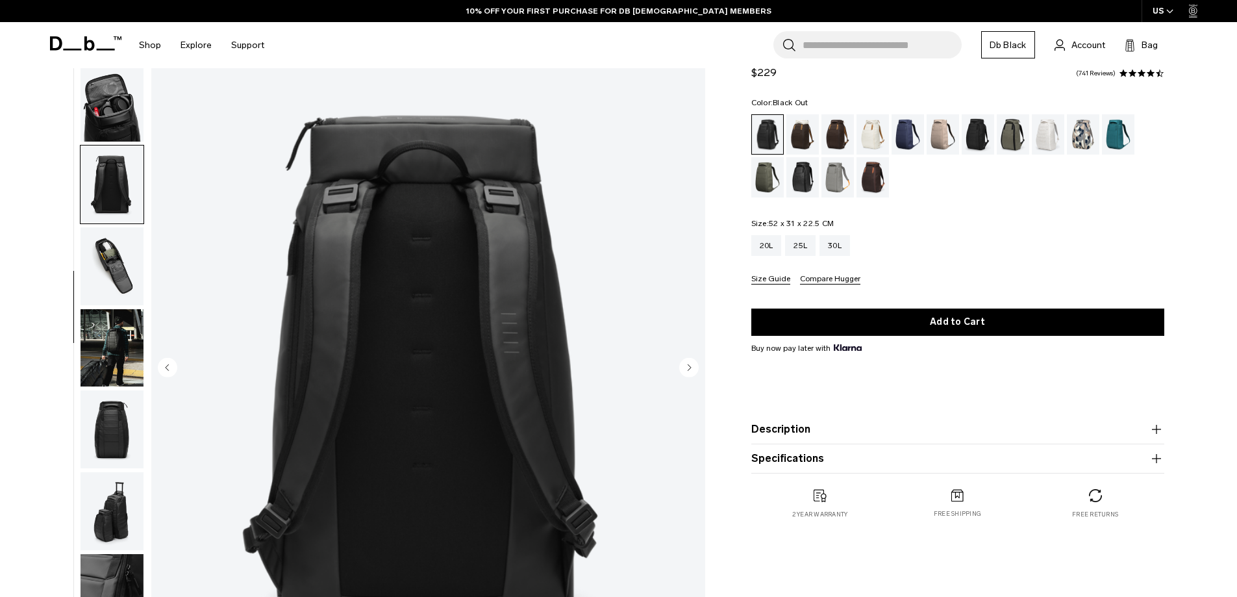
scroll to position [0, 0]
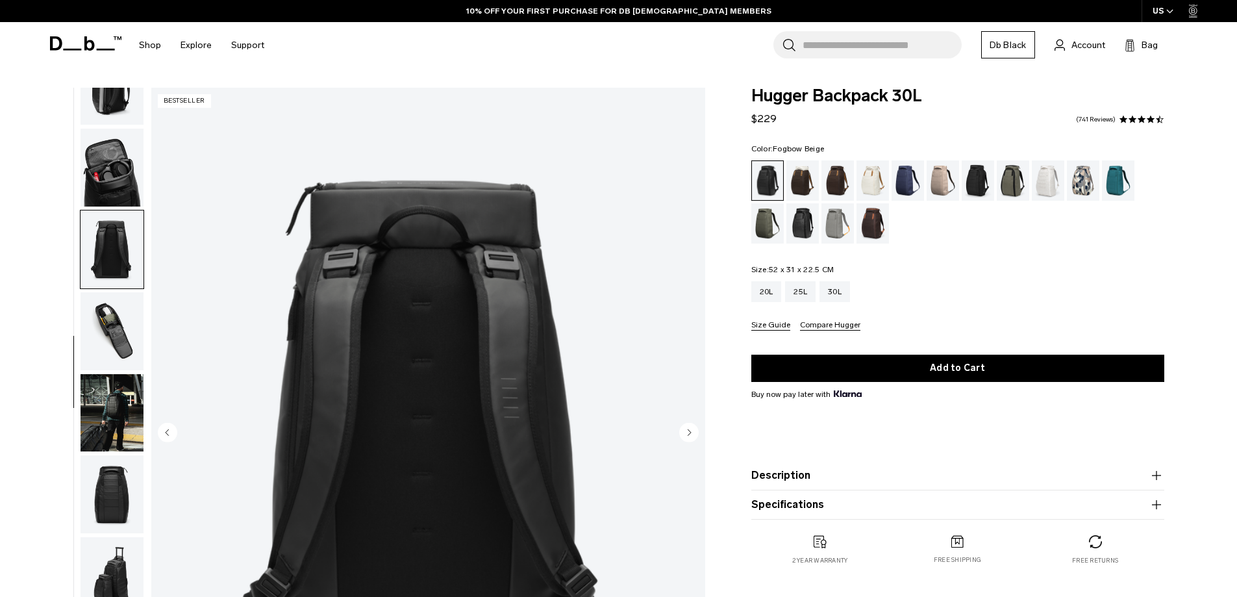
click at [933, 186] on div "Fogbow Beige" at bounding box center [943, 180] width 33 height 40
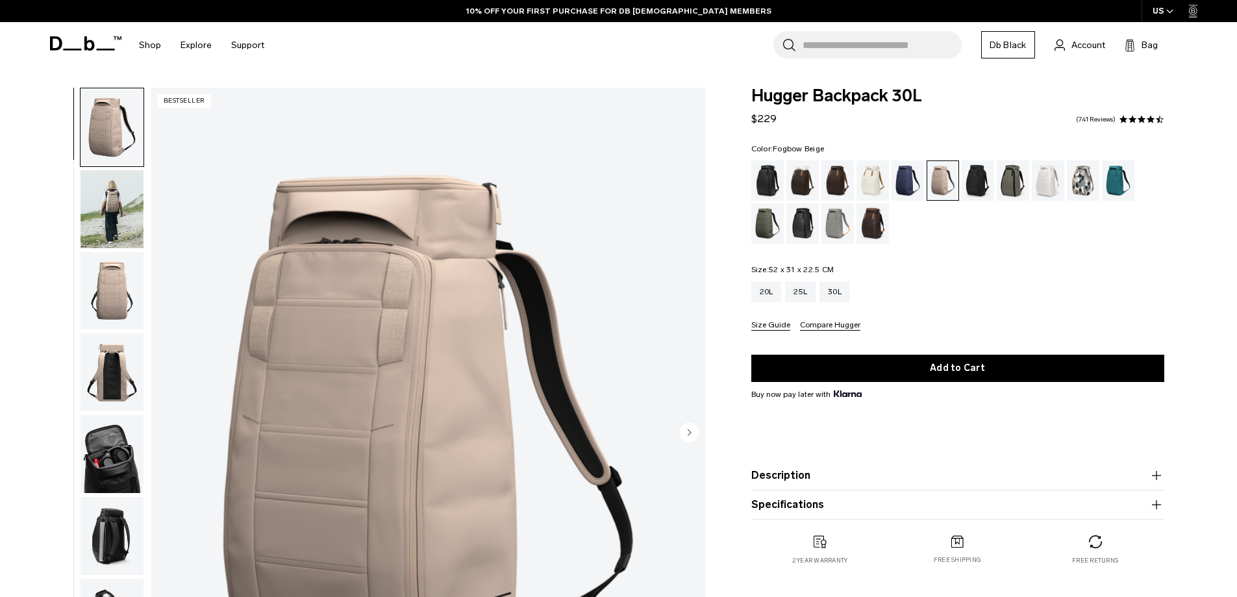
click at [134, 193] on img "button" at bounding box center [112, 209] width 63 height 78
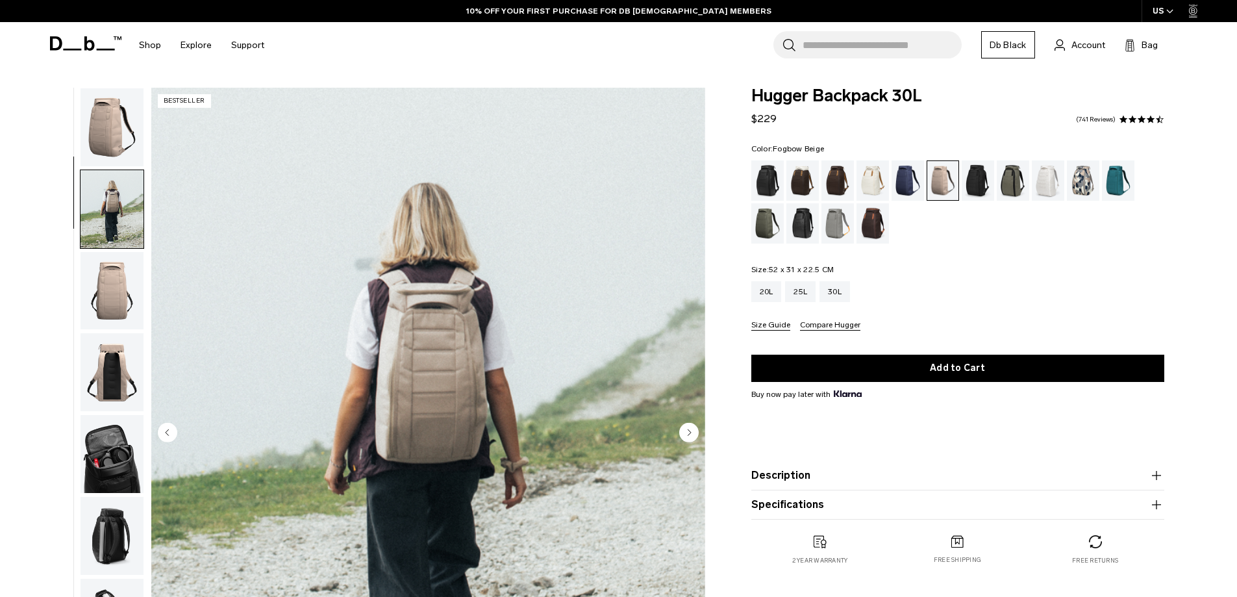
scroll to position [82, 0]
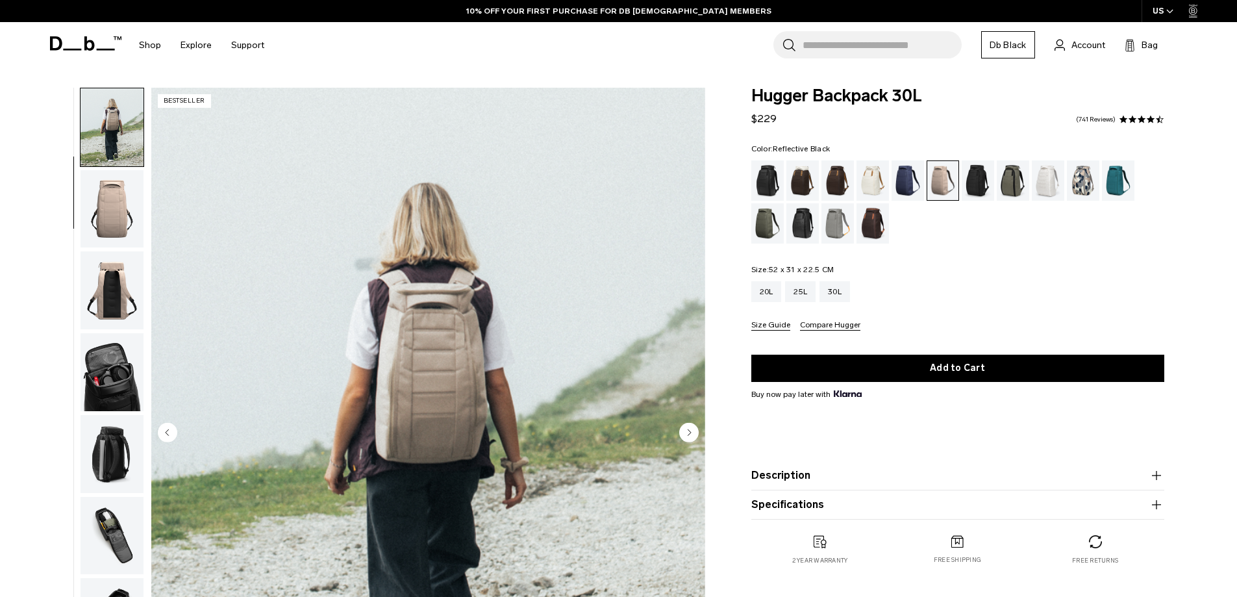
click at [816, 231] on div "Reflective Black" at bounding box center [802, 223] width 33 height 40
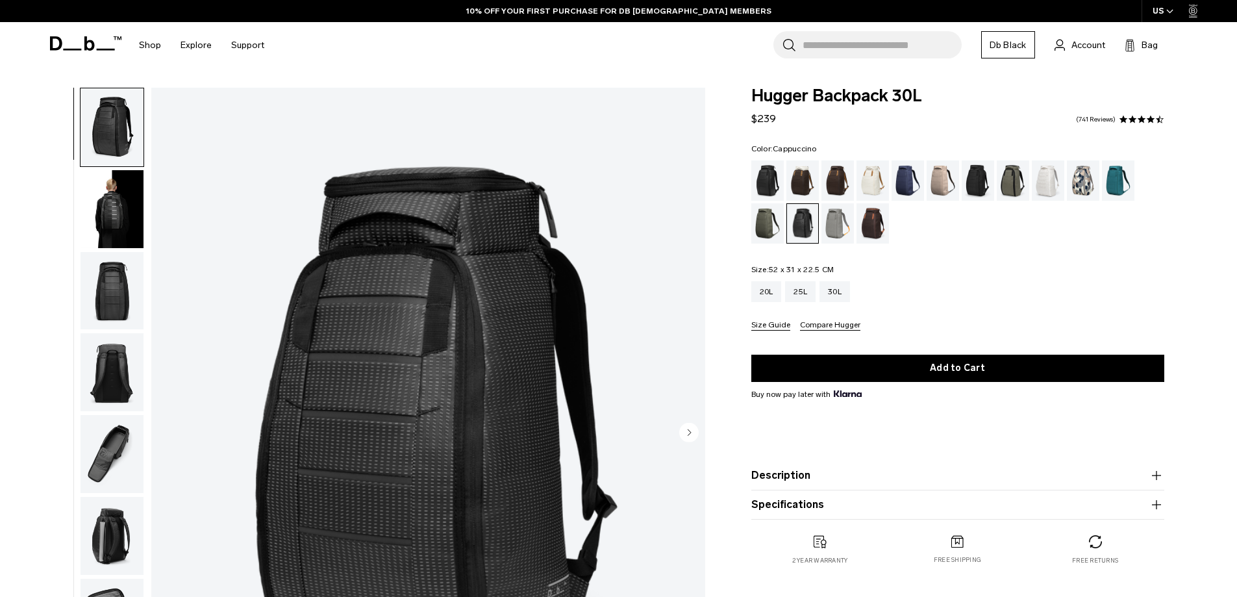
click at [786, 179] on div "Cappuccino" at bounding box center [802, 180] width 33 height 40
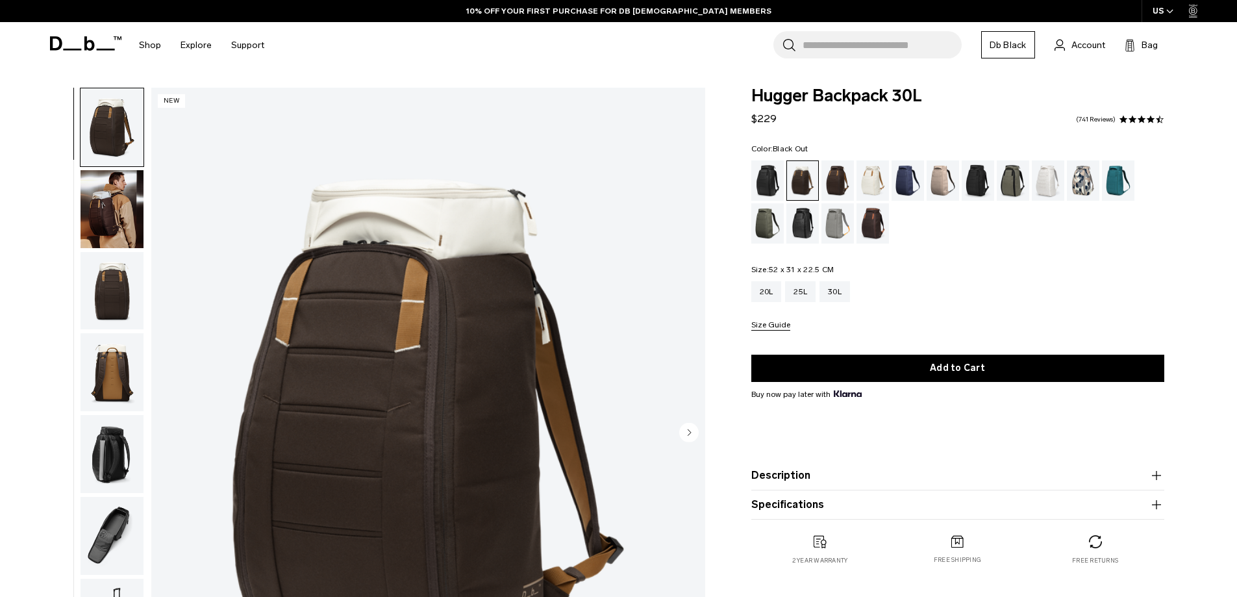
click at [767, 181] on div "Black Out" at bounding box center [767, 180] width 33 height 40
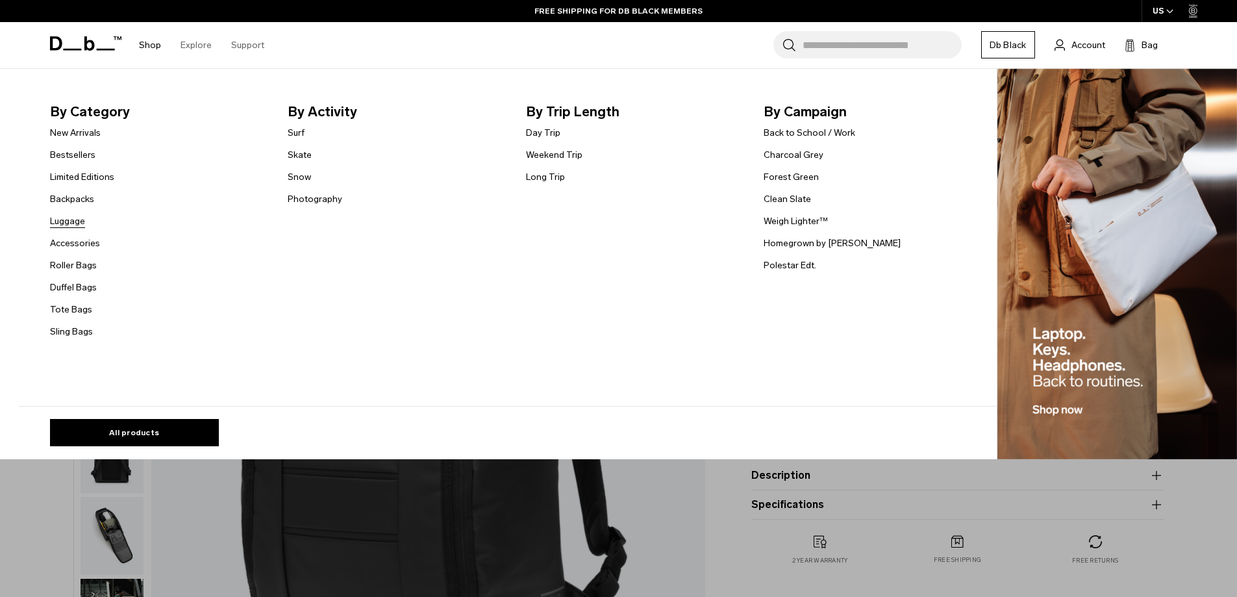
click at [85, 222] on link "Luggage" at bounding box center [67, 221] width 35 height 14
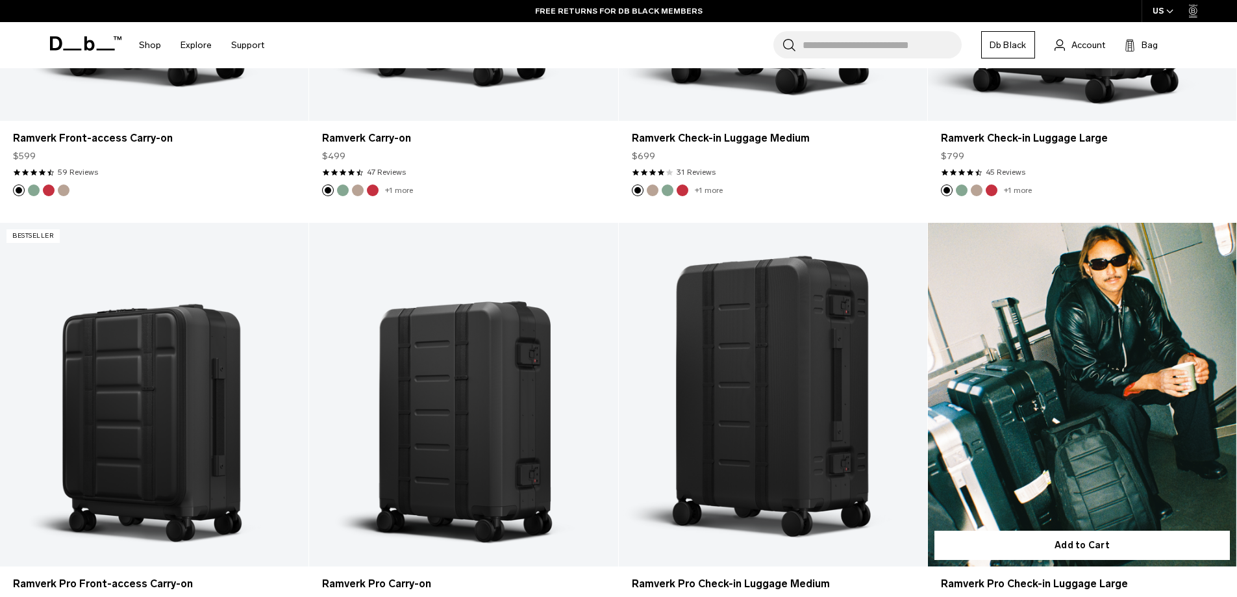
scroll to position [1559, 0]
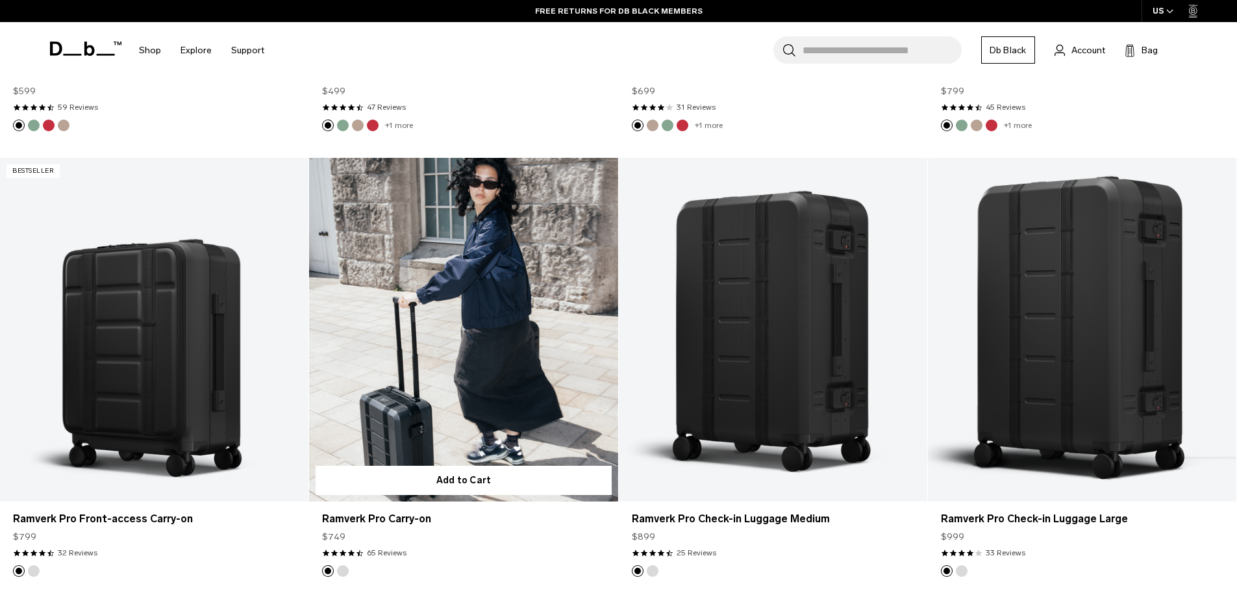
click at [421, 293] on link "Ramverk Pro Carry-on" at bounding box center [463, 329] width 308 height 343
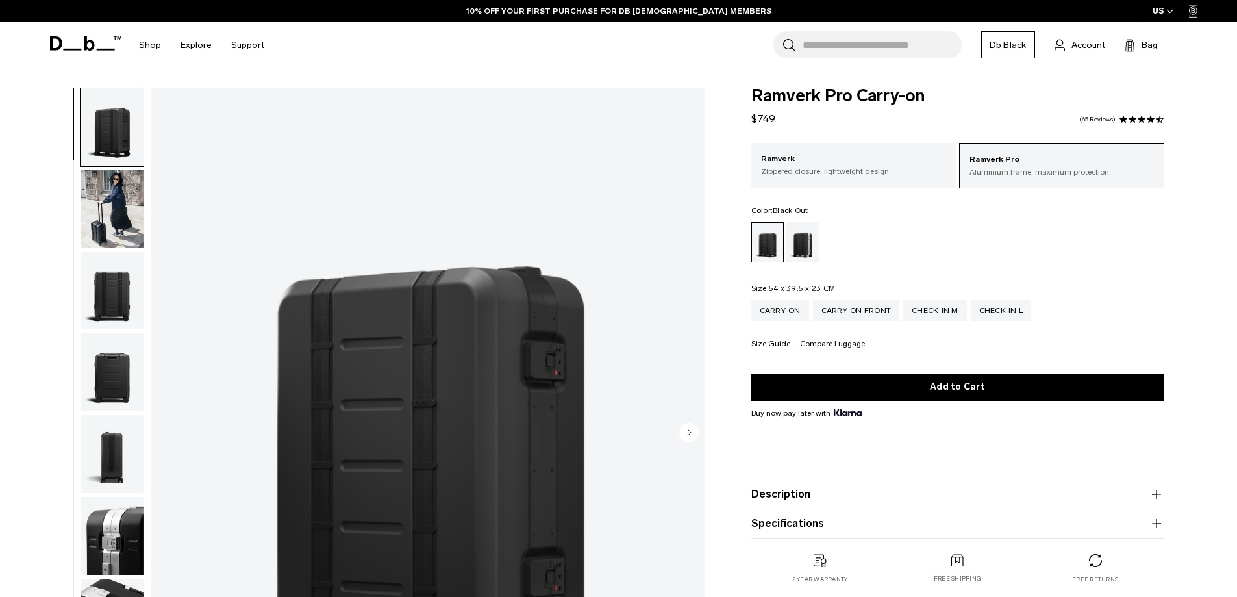
click at [124, 291] on img "button" at bounding box center [112, 291] width 63 height 78
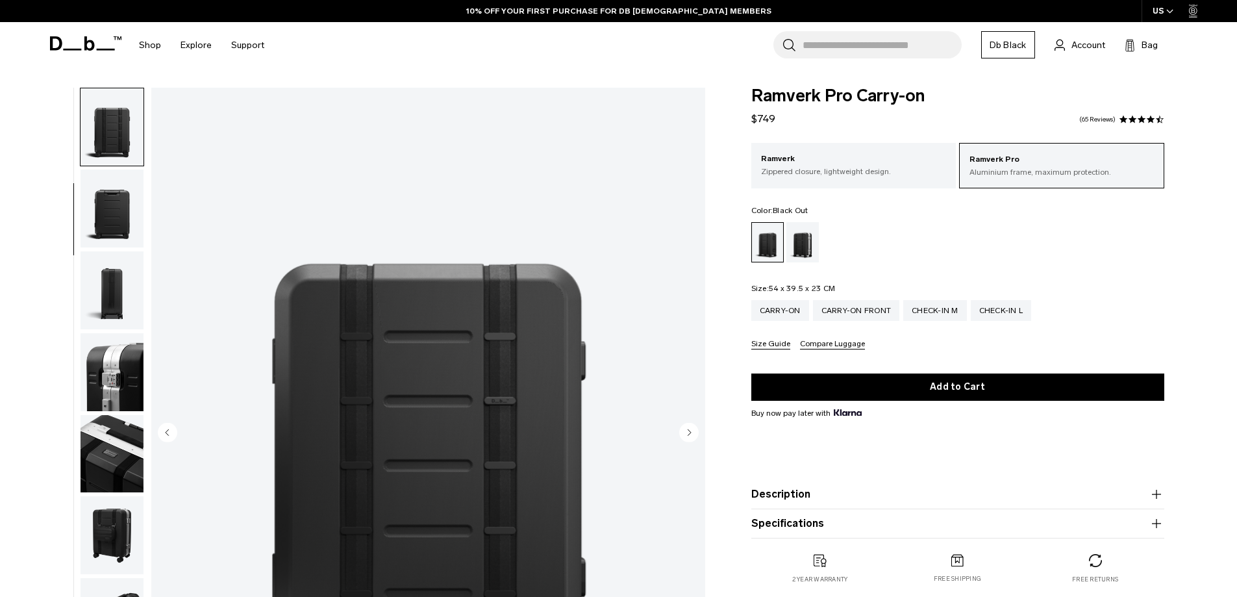
click at [105, 209] on img "button" at bounding box center [112, 209] width 63 height 78
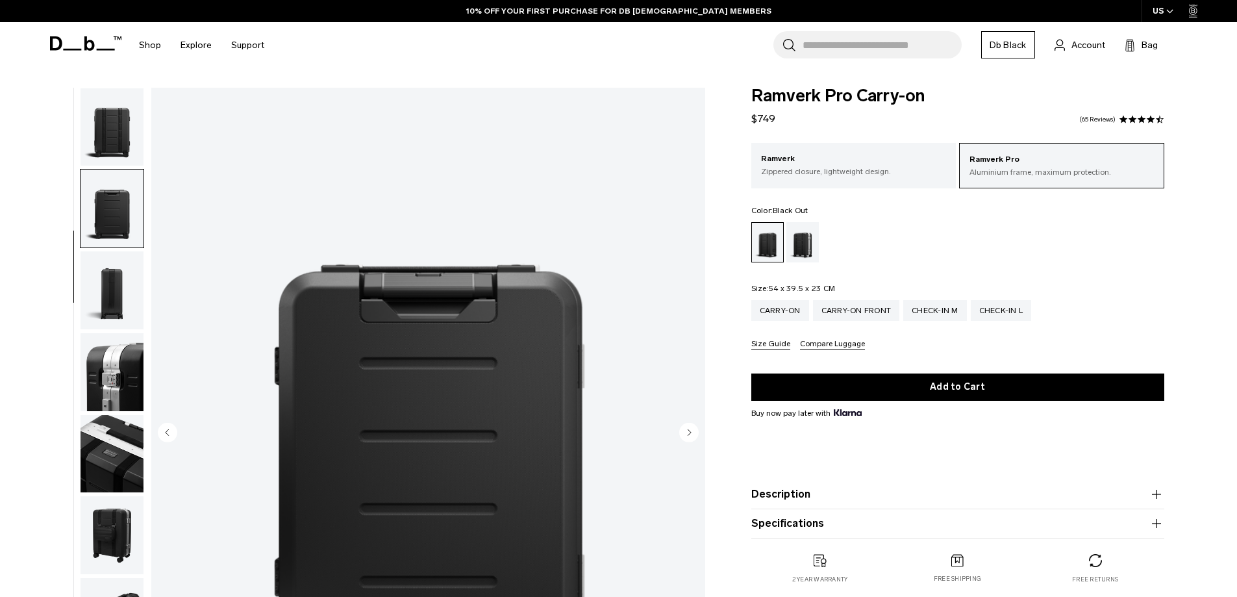
scroll to position [245, 0]
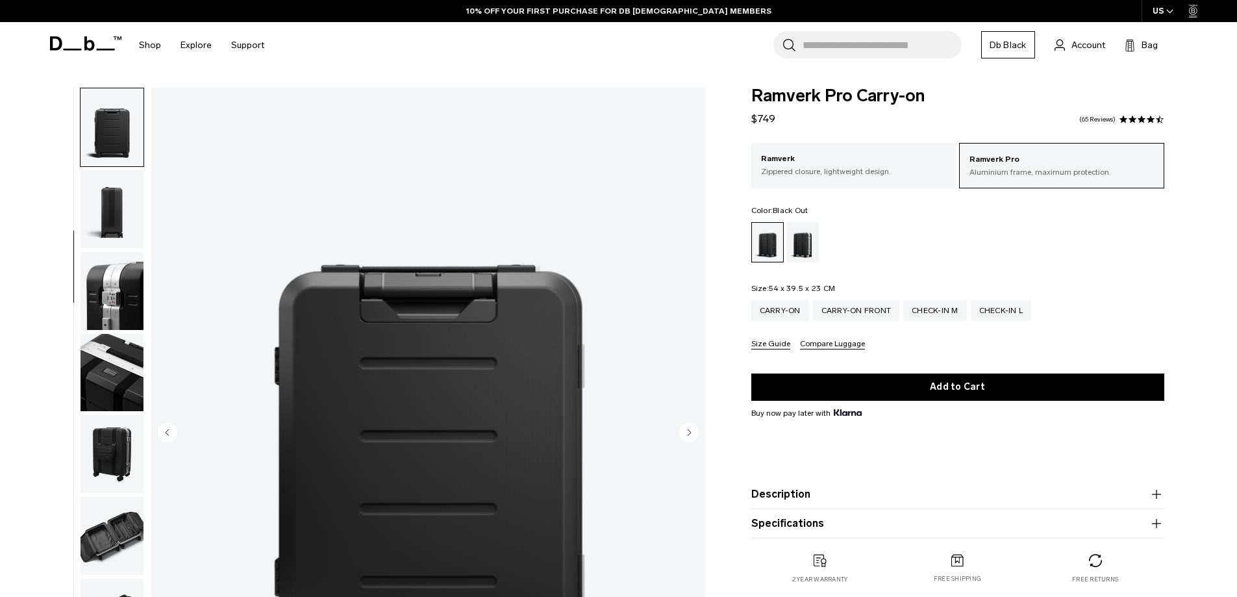
click at [142, 392] on img "button" at bounding box center [112, 373] width 63 height 78
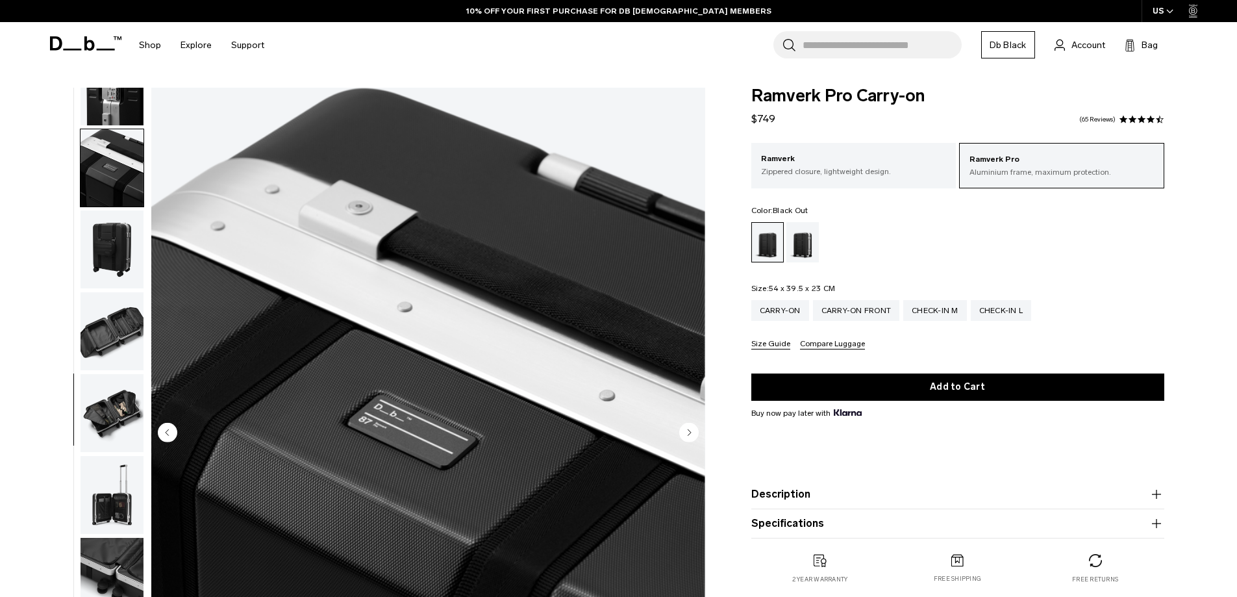
click at [103, 484] on img "button" at bounding box center [112, 495] width 63 height 78
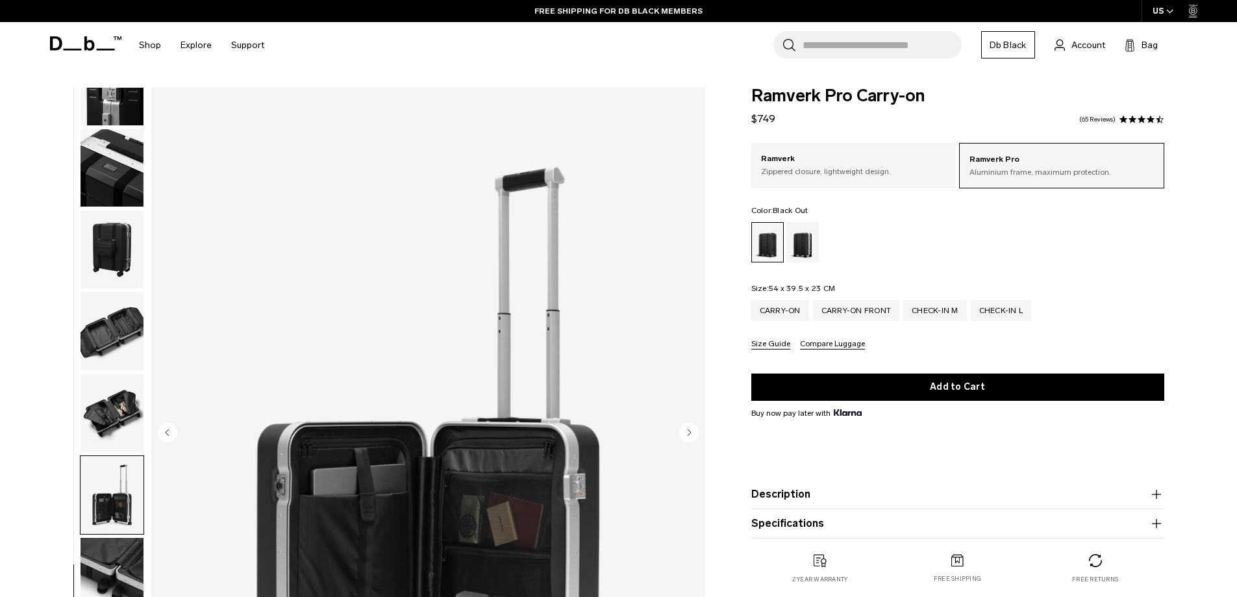
scroll to position [130, 0]
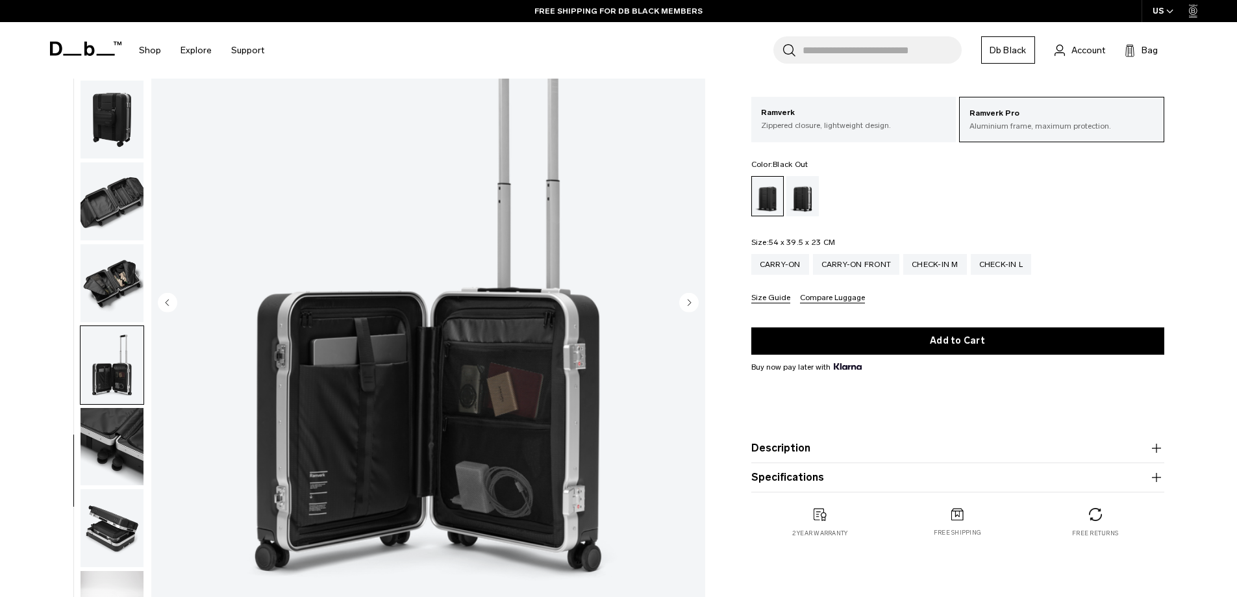
click at [103, 523] on img "button" at bounding box center [112, 528] width 63 height 78
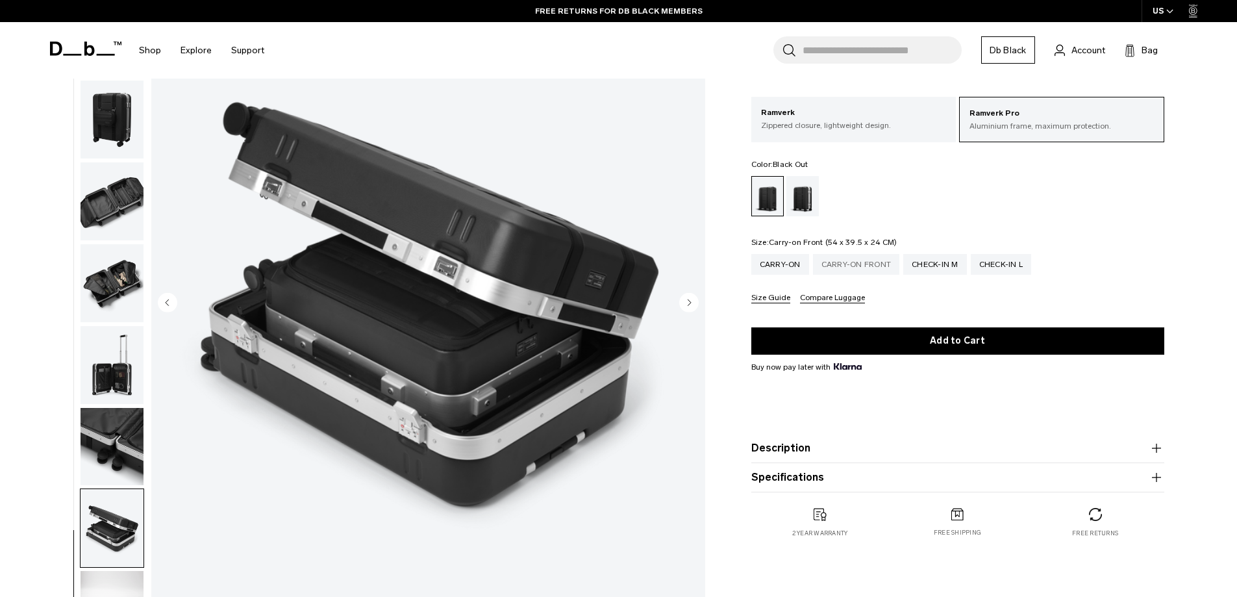
click at [862, 265] on div "Carry-on Front" at bounding box center [856, 264] width 87 height 21
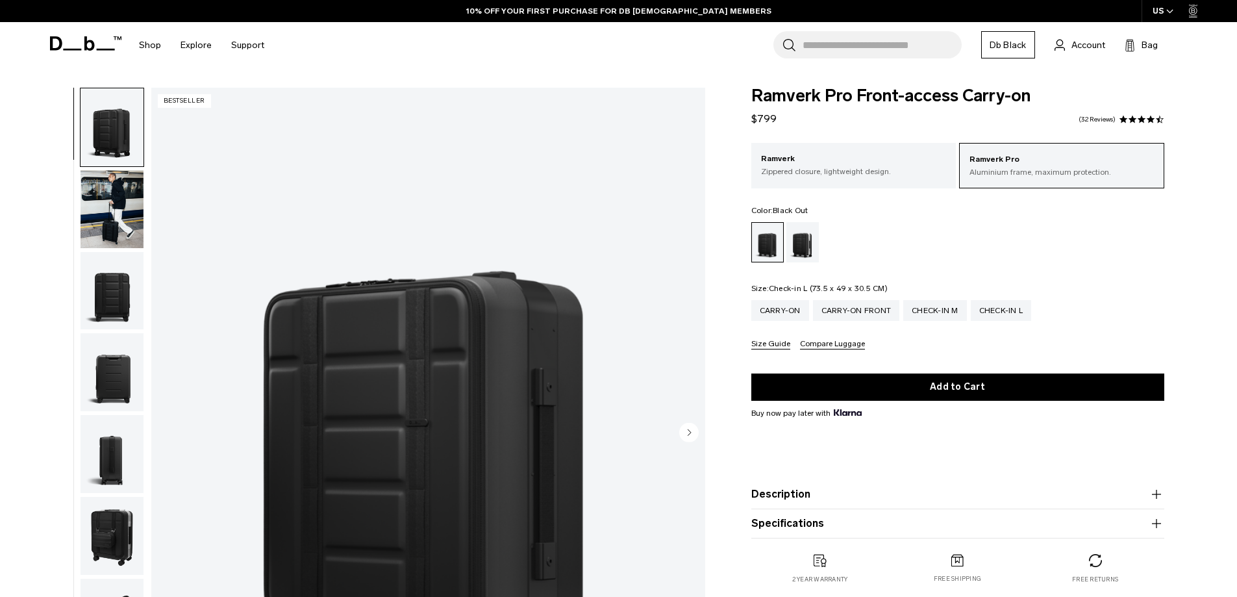
scroll to position [130, 0]
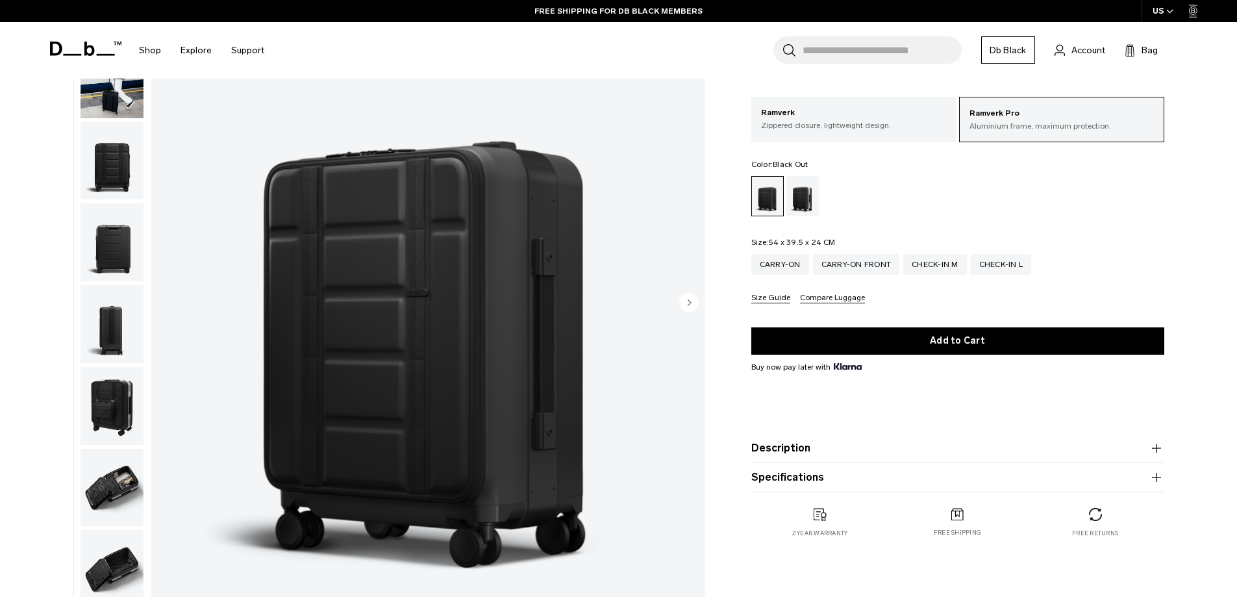
click at [949, 438] on product-accordion "Description Say hello to the new standard in travel. The triple award-winning R…" at bounding box center [957, 448] width 413 height 29
click at [916, 446] on button "Description" at bounding box center [957, 448] width 413 height 16
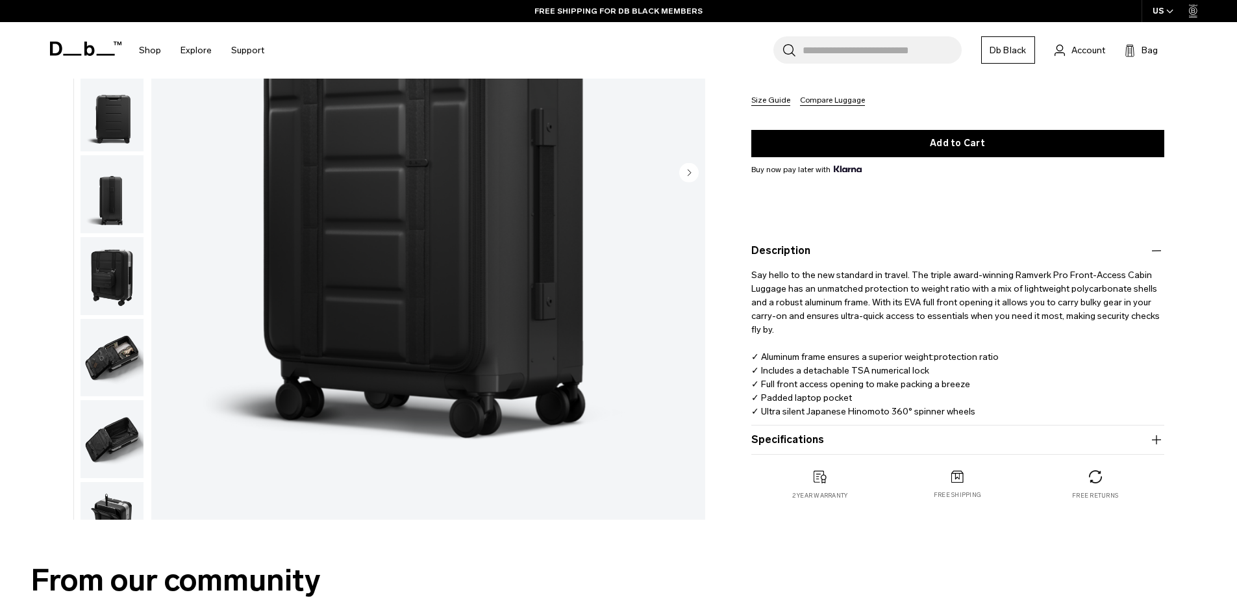
scroll to position [325, 0]
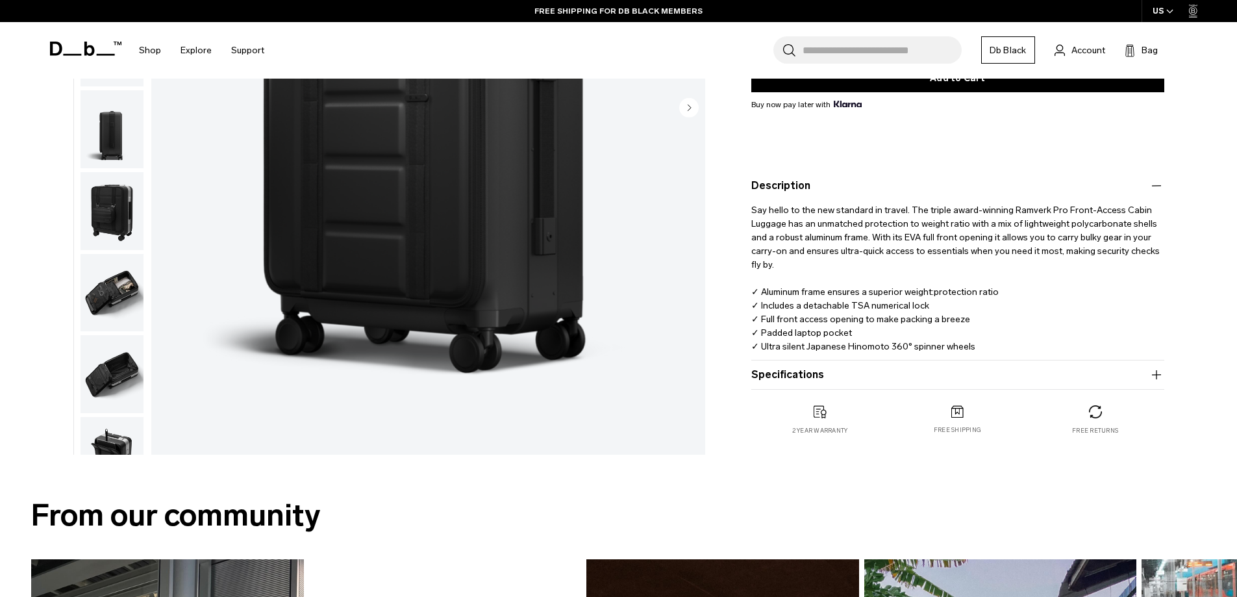
click at [909, 377] on button "Specifications" at bounding box center [957, 375] width 413 height 16
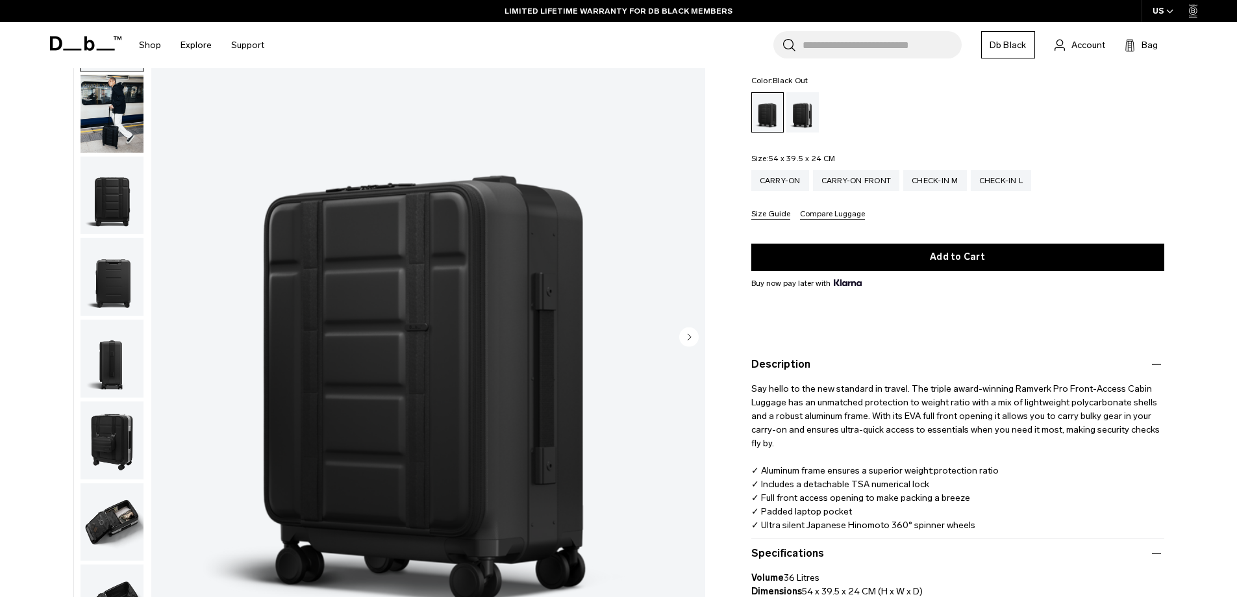
scroll to position [195, 0]
